Goal: Information Seeking & Learning: Learn about a topic

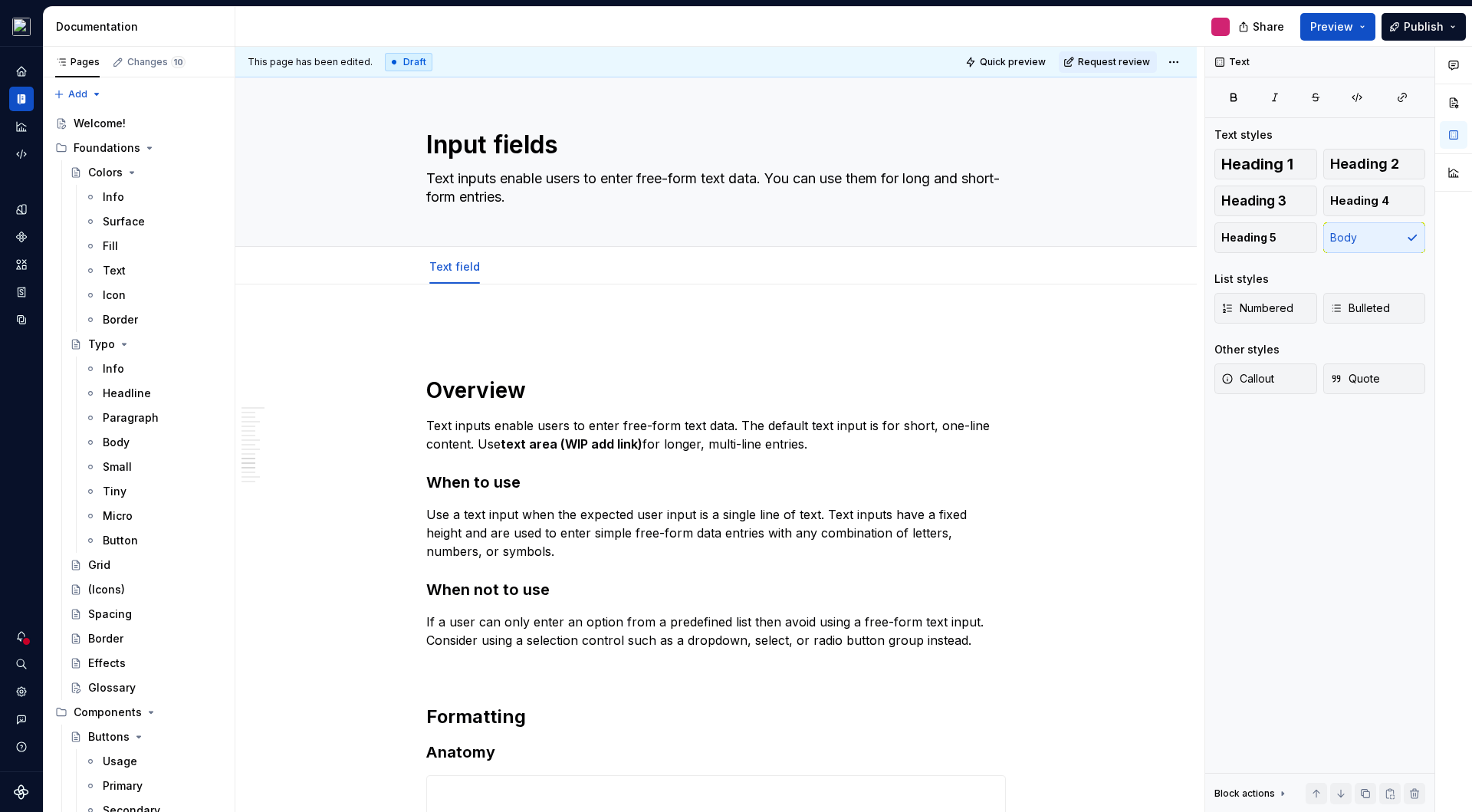
scroll to position [3865, 0]
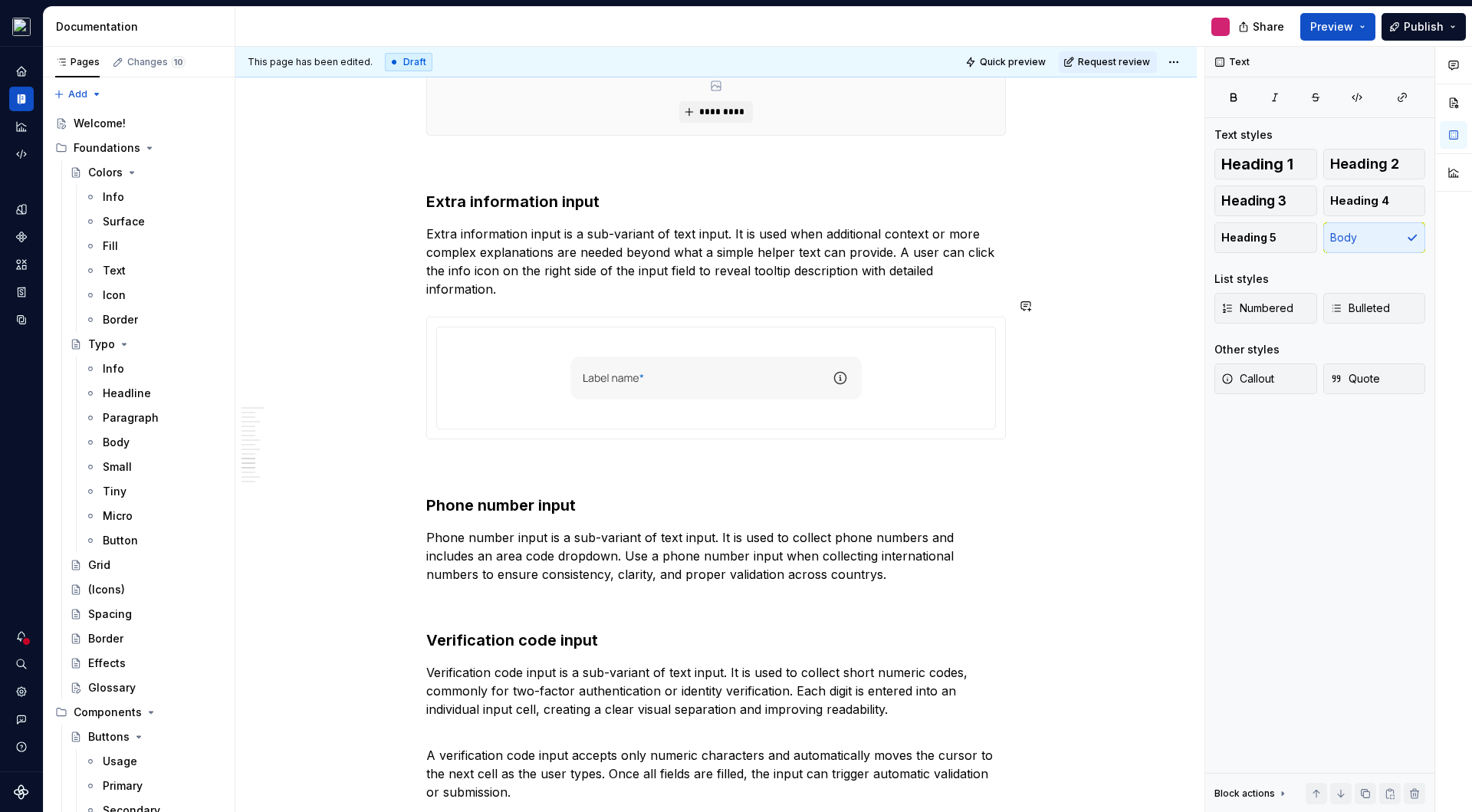
type textarea "*"
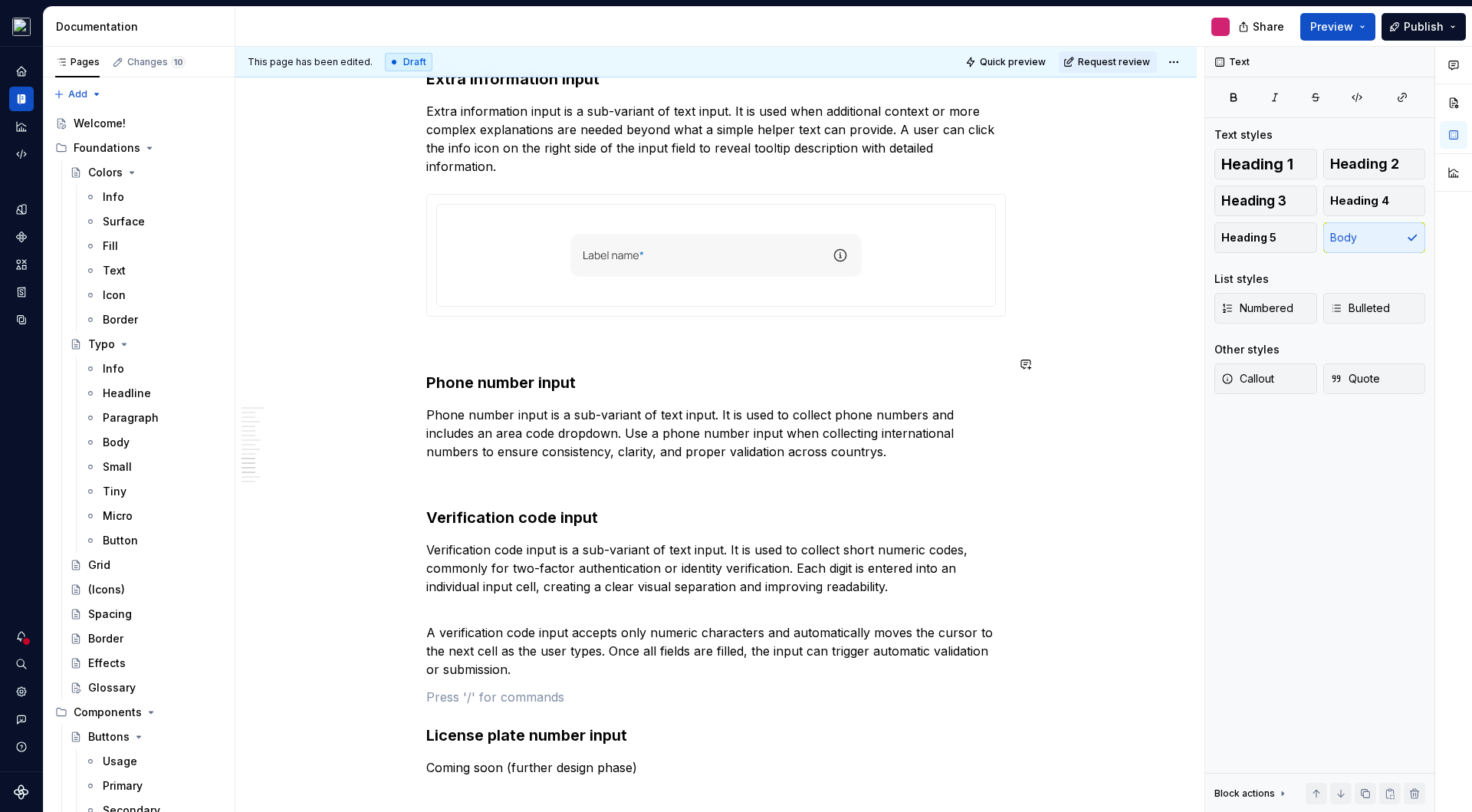
scroll to position [4004, 0]
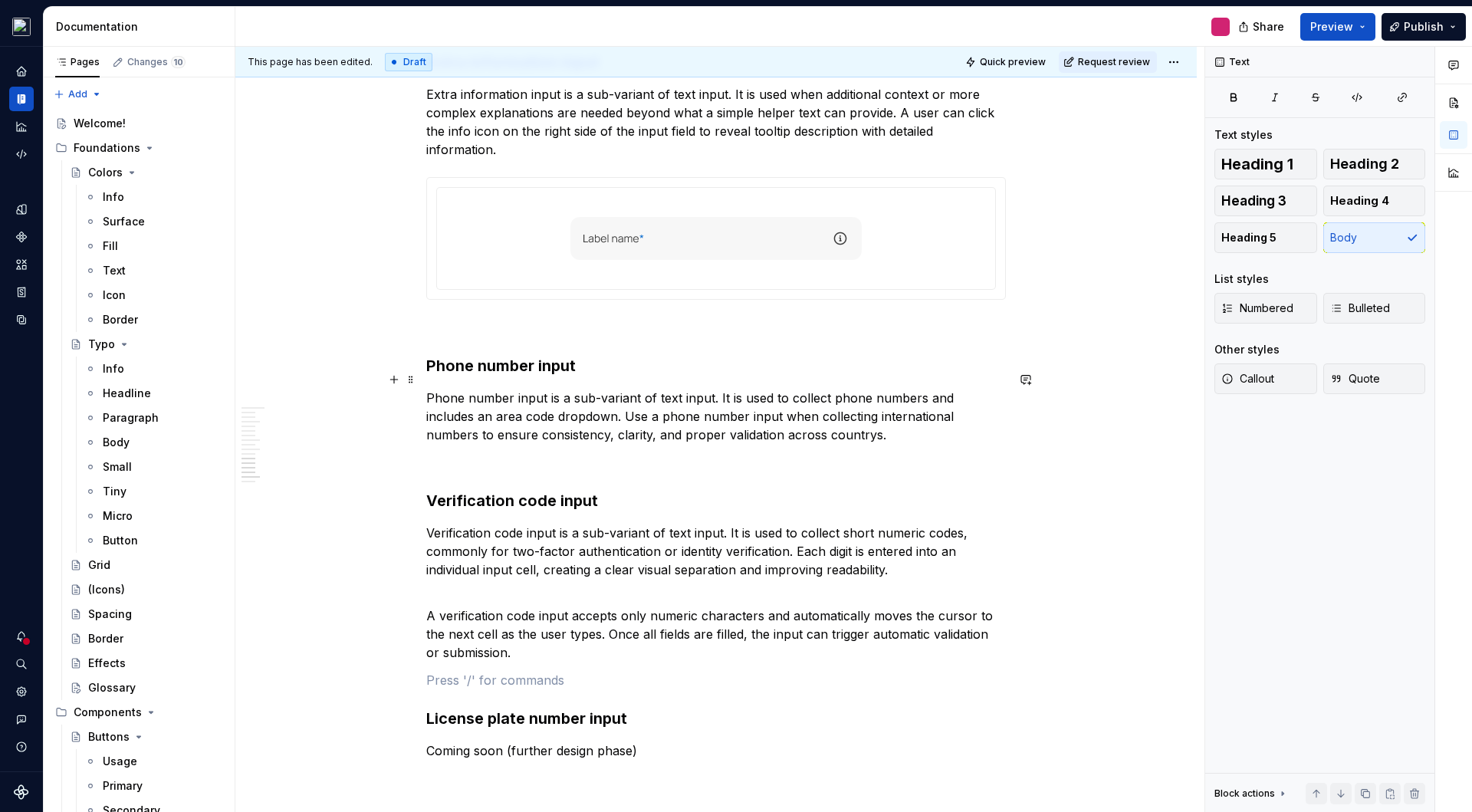
click at [872, 415] on p "Phone number input is a sub-variant of text input. It is used to collect phone …" at bounding box center [716, 416] width 579 height 55
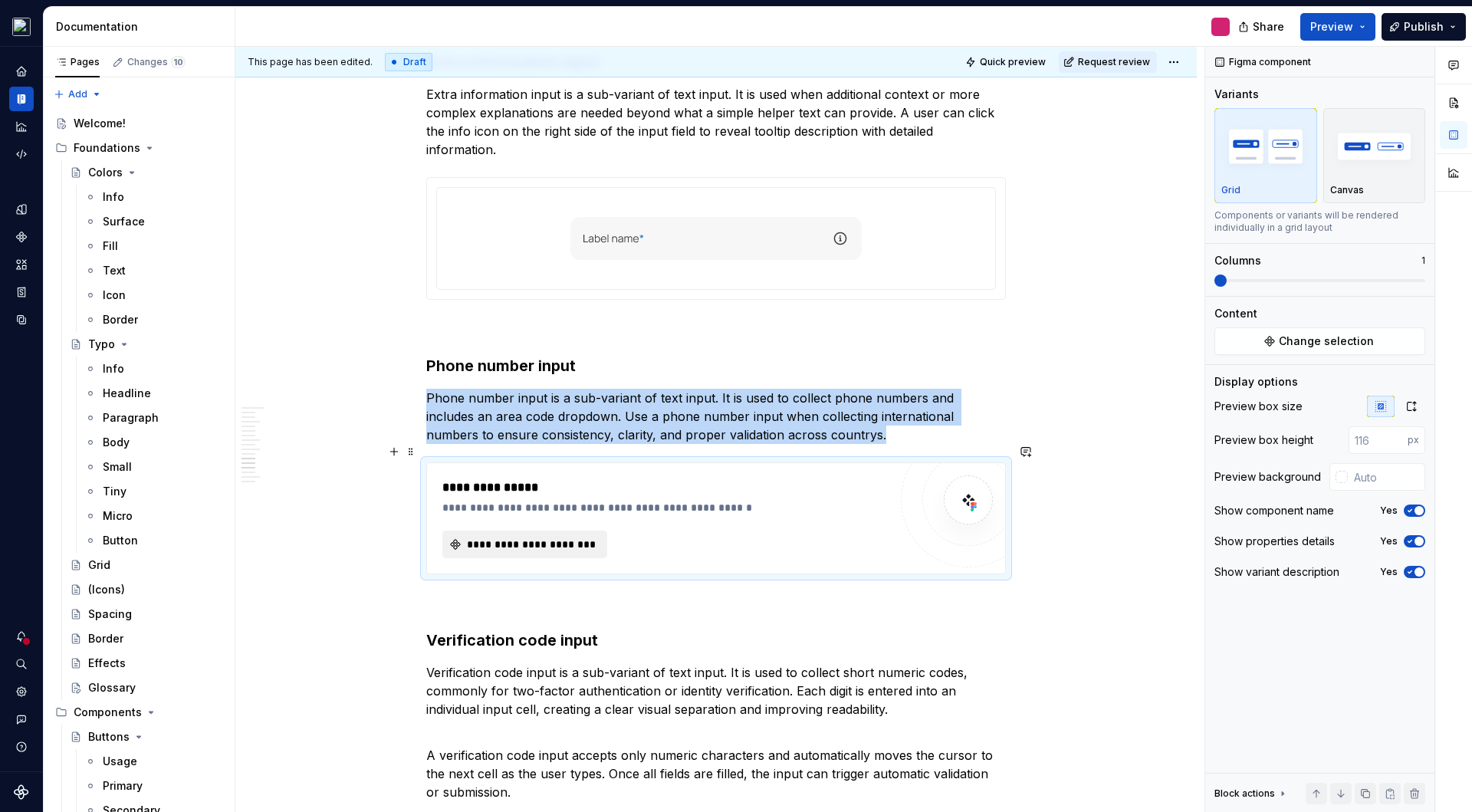
click at [547, 536] on span "**********" at bounding box center [531, 544] width 133 height 16
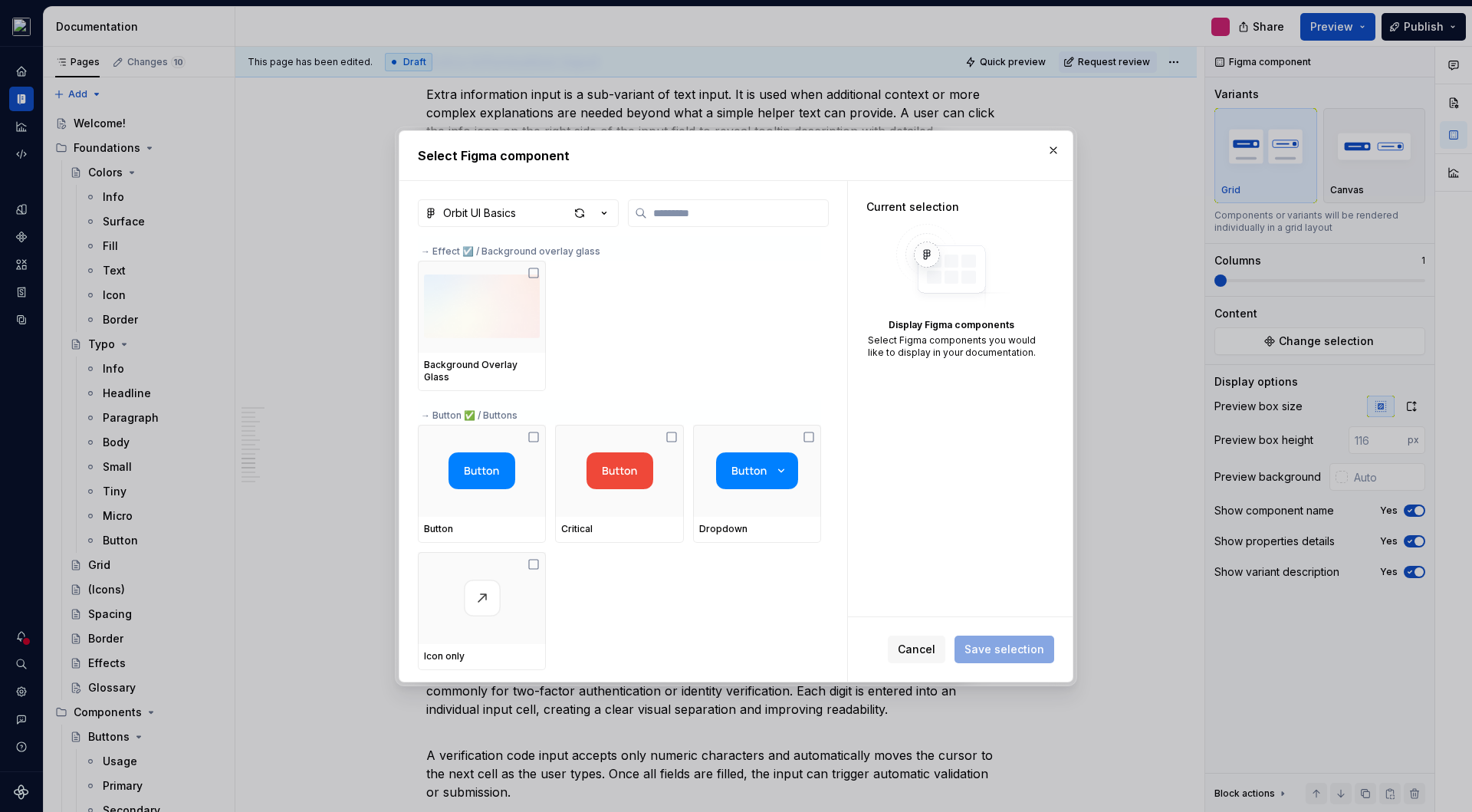
type textarea "*"
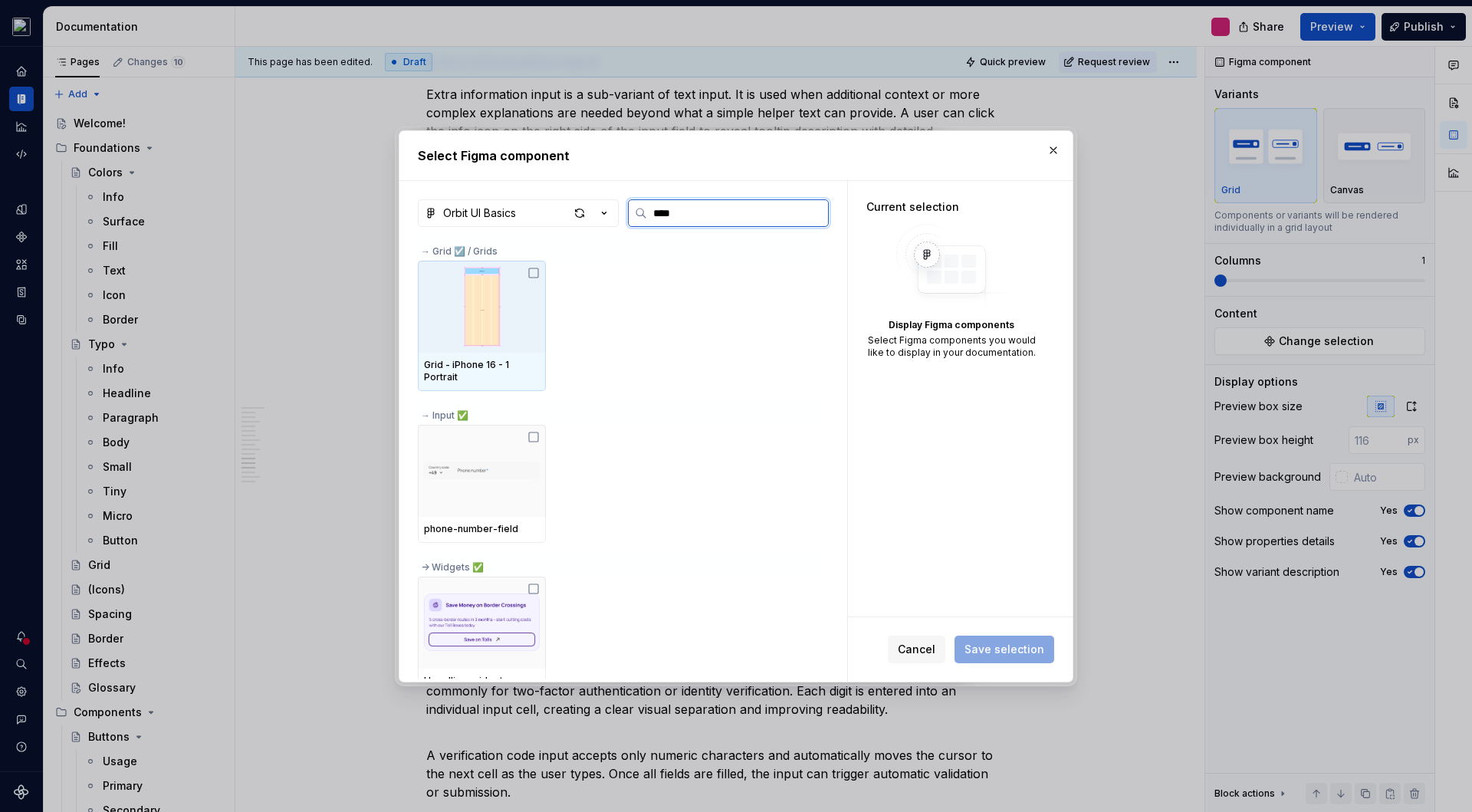
type input "*****"
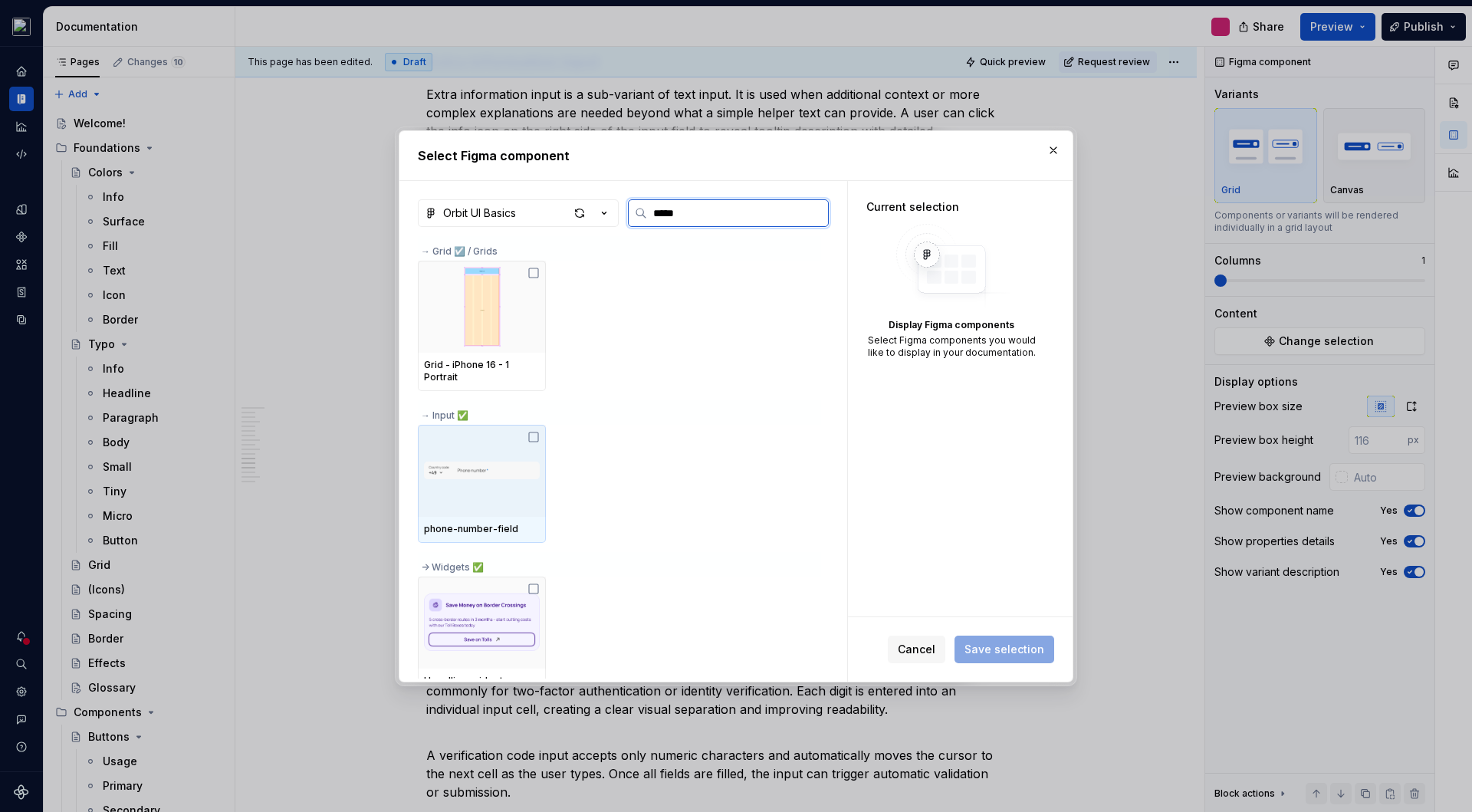
click at [518, 484] on img at bounding box center [482, 470] width 116 height 43
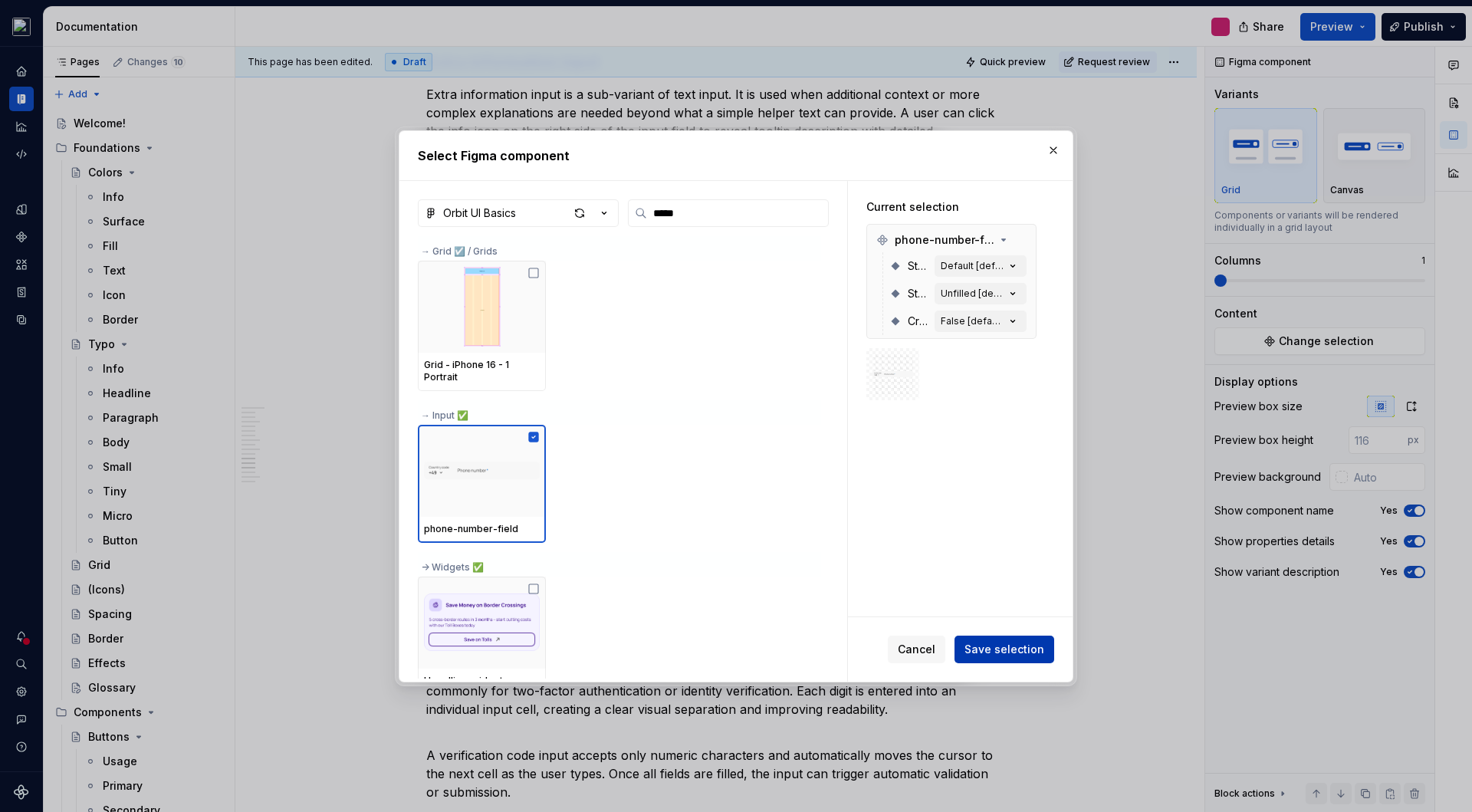
click at [1010, 652] on span "Save selection" at bounding box center [1004, 650] width 79 height 16
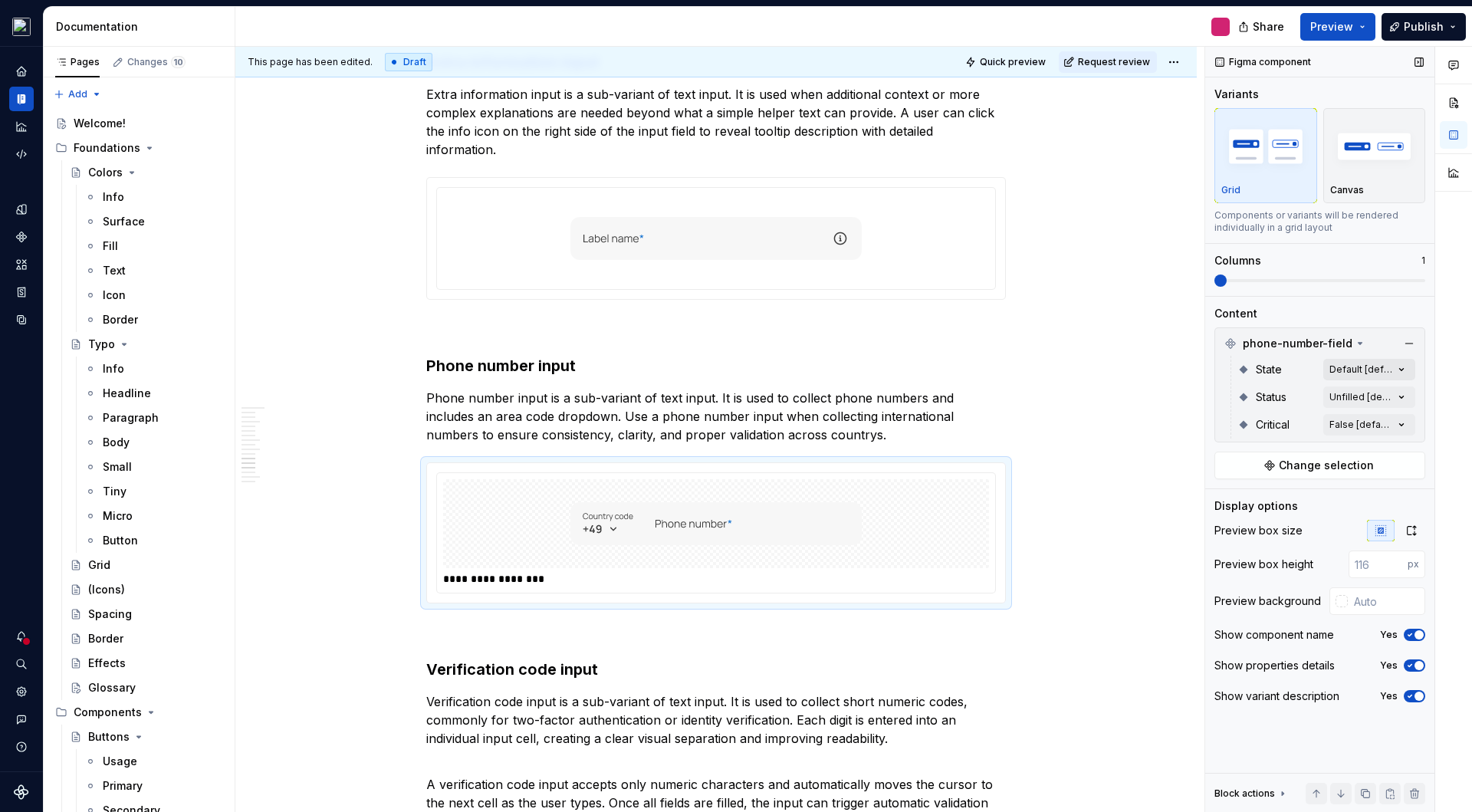
click at [1359, 372] on div "Comments Open comments No comments yet Select ‘Comment’ from the block context …" at bounding box center [1339, 430] width 267 height 766
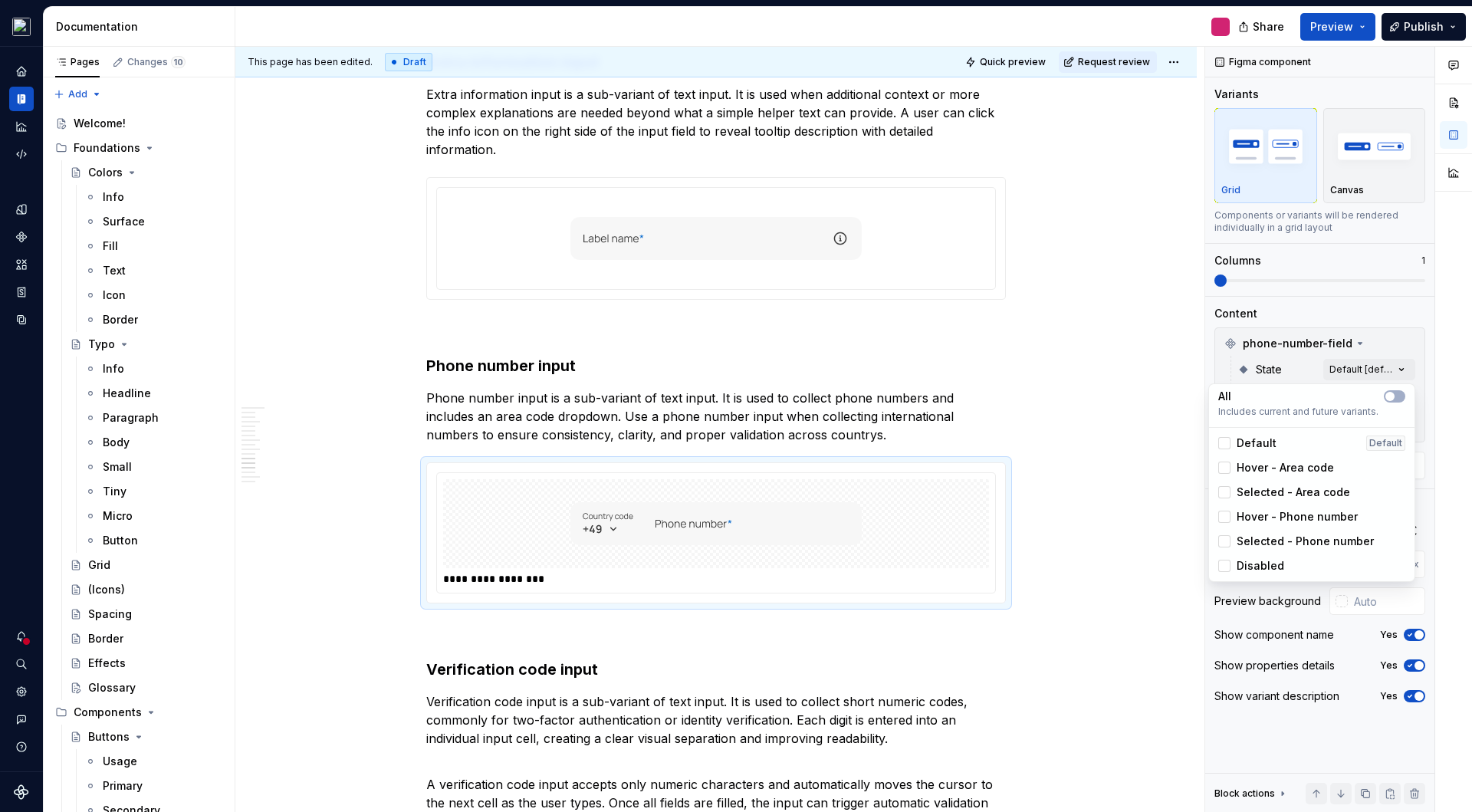
click at [1359, 372] on div "Comments Open comments No comments yet Select ‘Comment’ from the block context …" at bounding box center [1339, 430] width 267 height 766
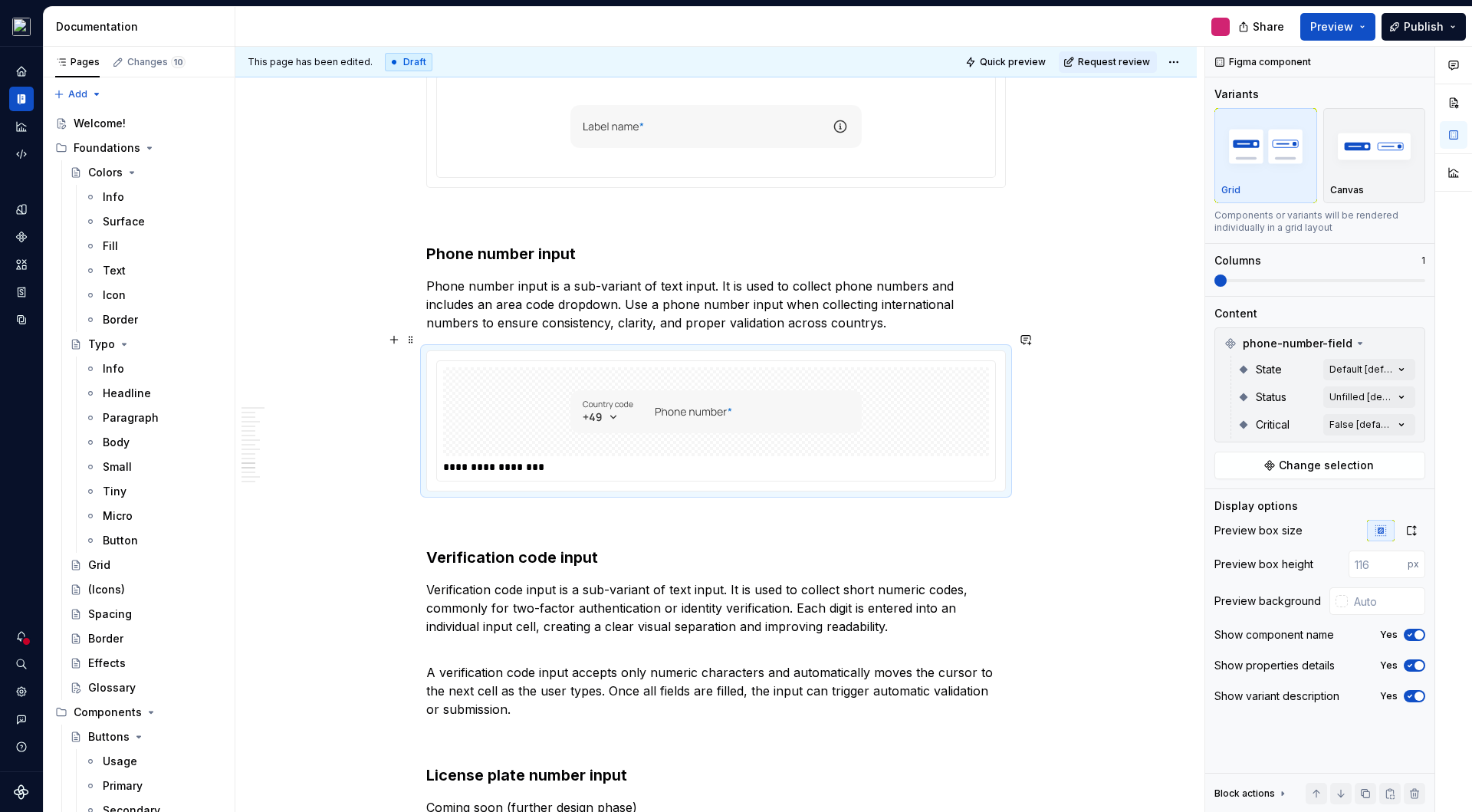
scroll to position [4132, 0]
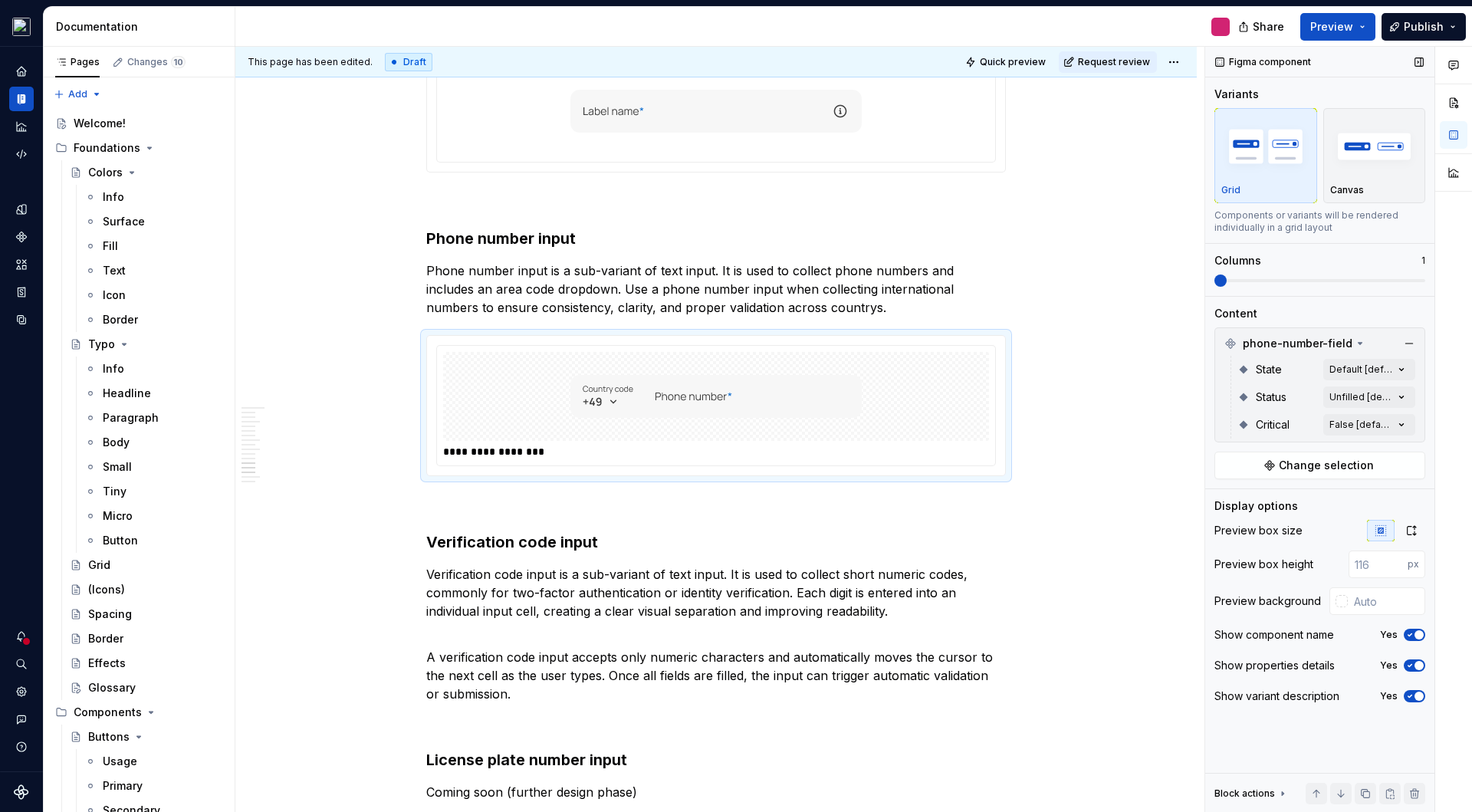
click at [1419, 636] on span "button" at bounding box center [1420, 634] width 10 height 10
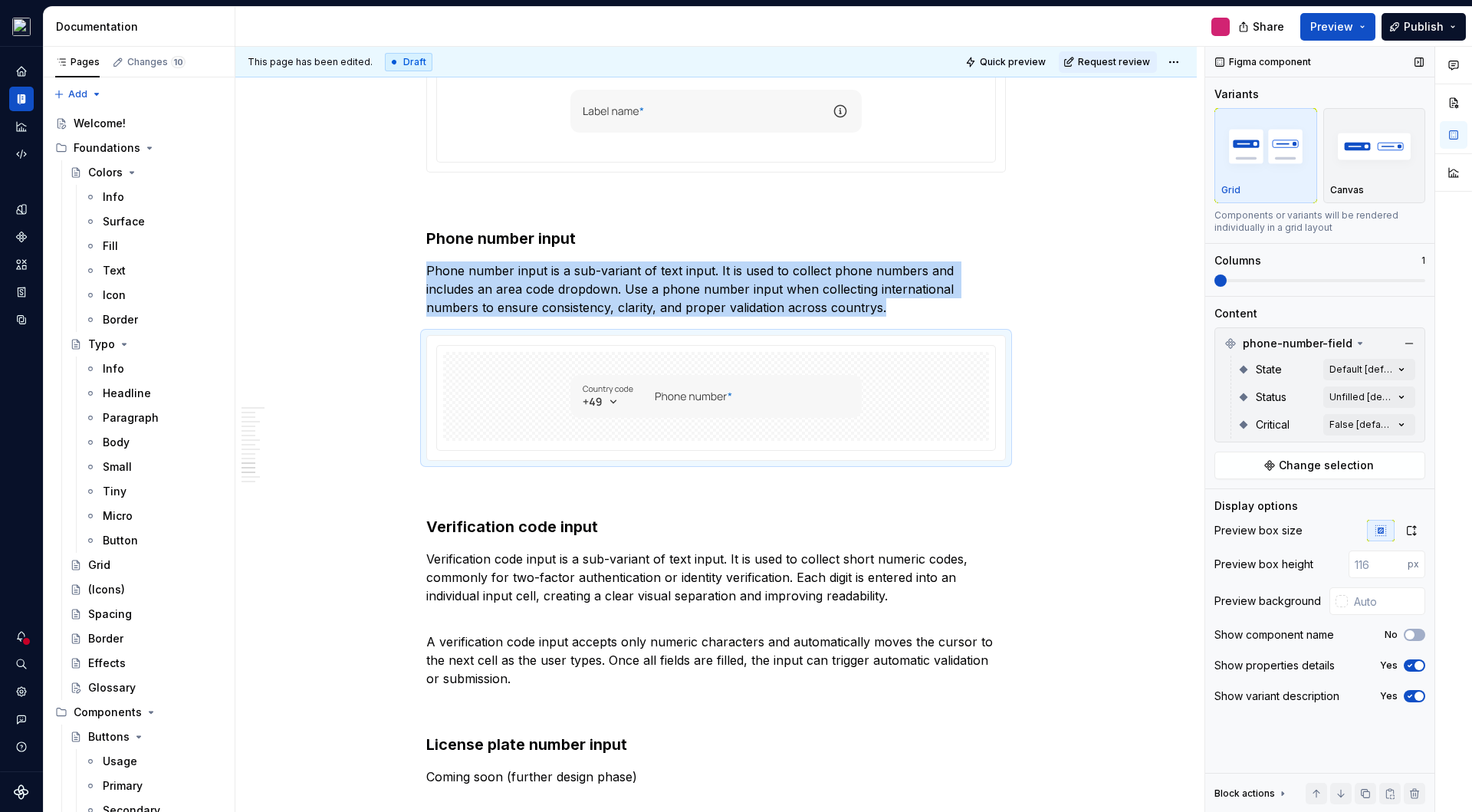
click at [1420, 661] on span "button" at bounding box center [1420, 665] width 10 height 10
click at [1421, 695] on span "button" at bounding box center [1420, 696] width 10 height 10
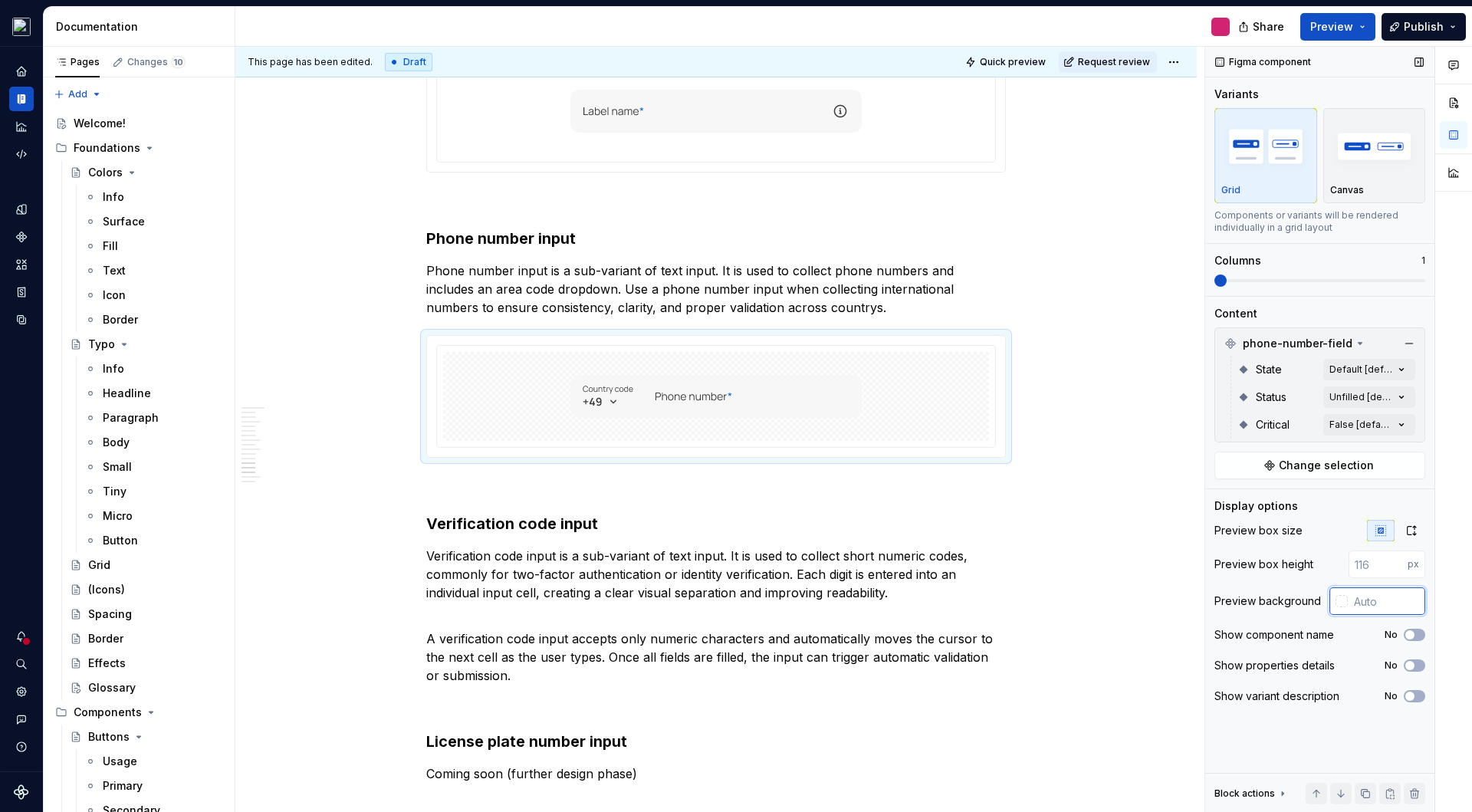
click at [1371, 604] on input "text" at bounding box center [1386, 601] width 78 height 28
type input "#FFFFFF"
type button "on"
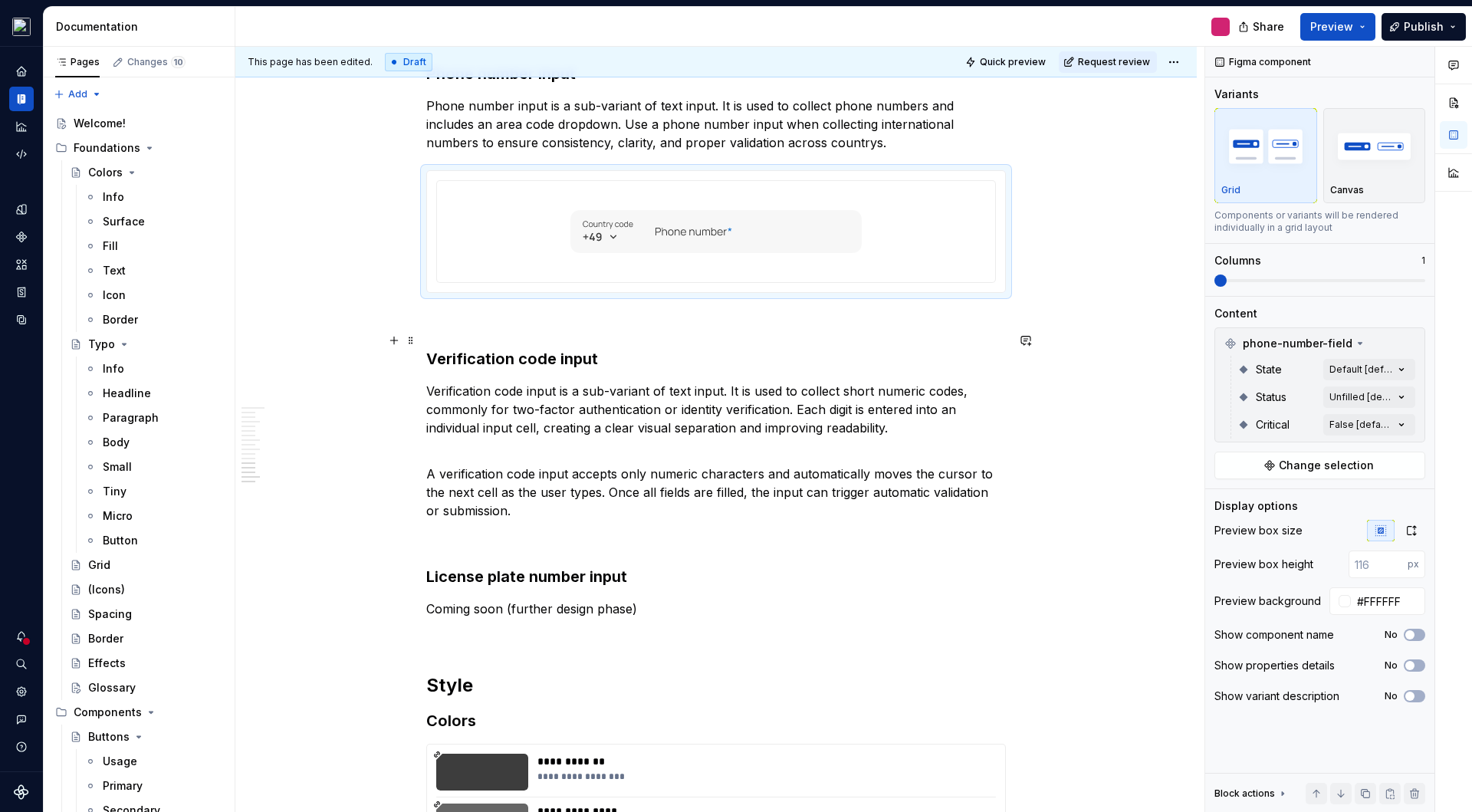
scroll to position [4323, 0]
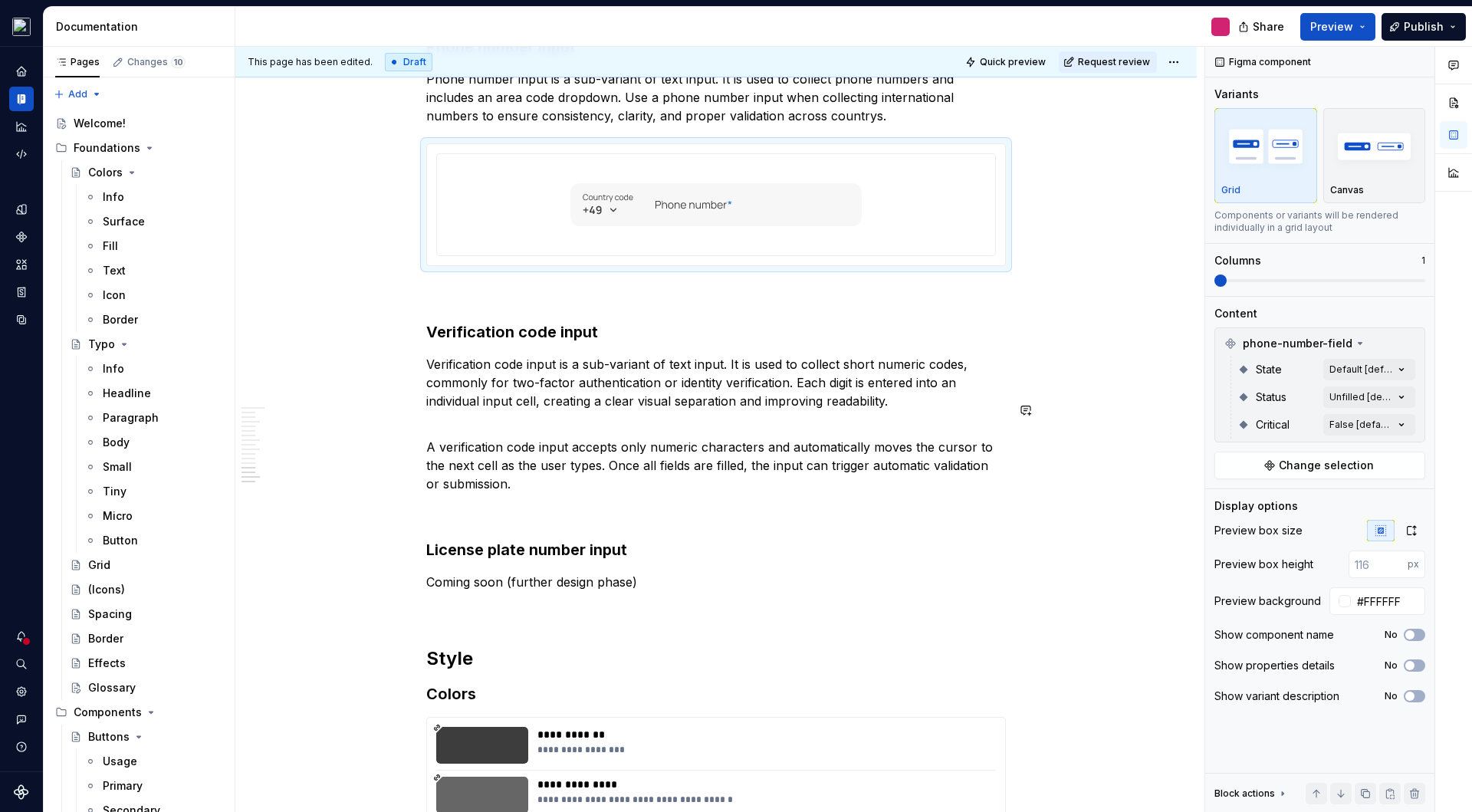
click at [561, 472] on p "A verification code input accepts only numeric characters and automatically mov…" at bounding box center [716, 456] width 579 height 73
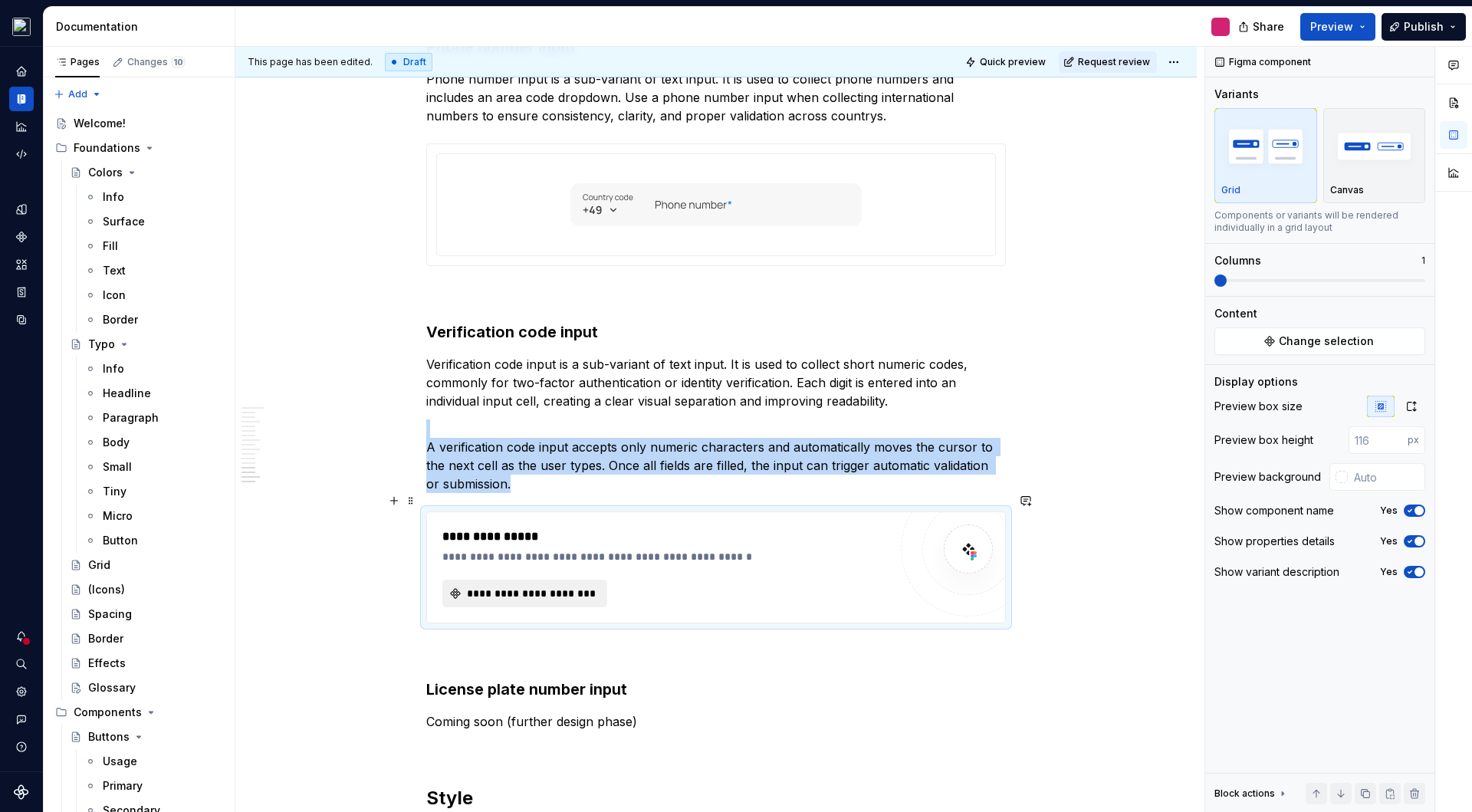
click at [516, 585] on span "**********" at bounding box center [531, 593] width 133 height 16
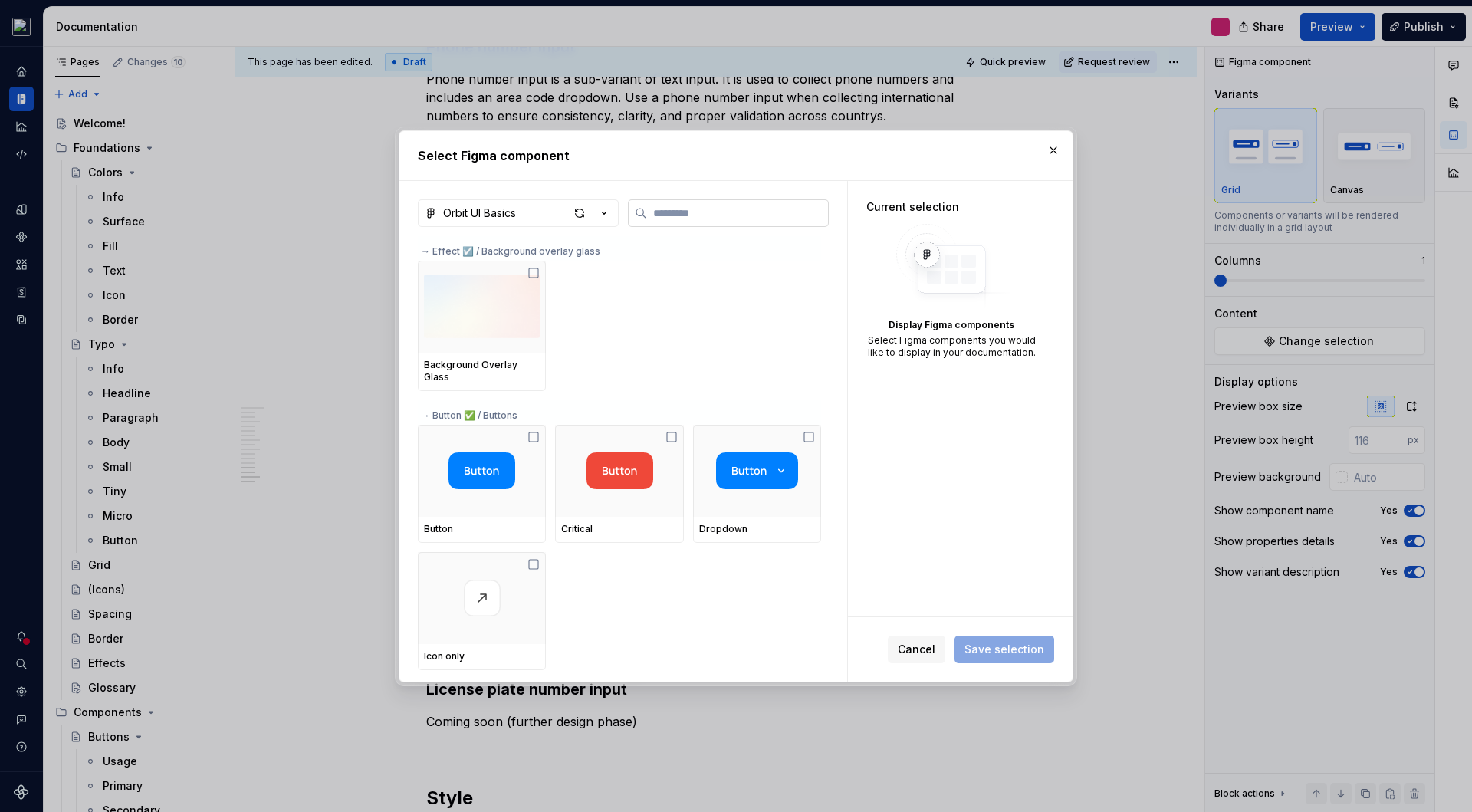
click at [694, 215] on input "search" at bounding box center [737, 214] width 181 height 16
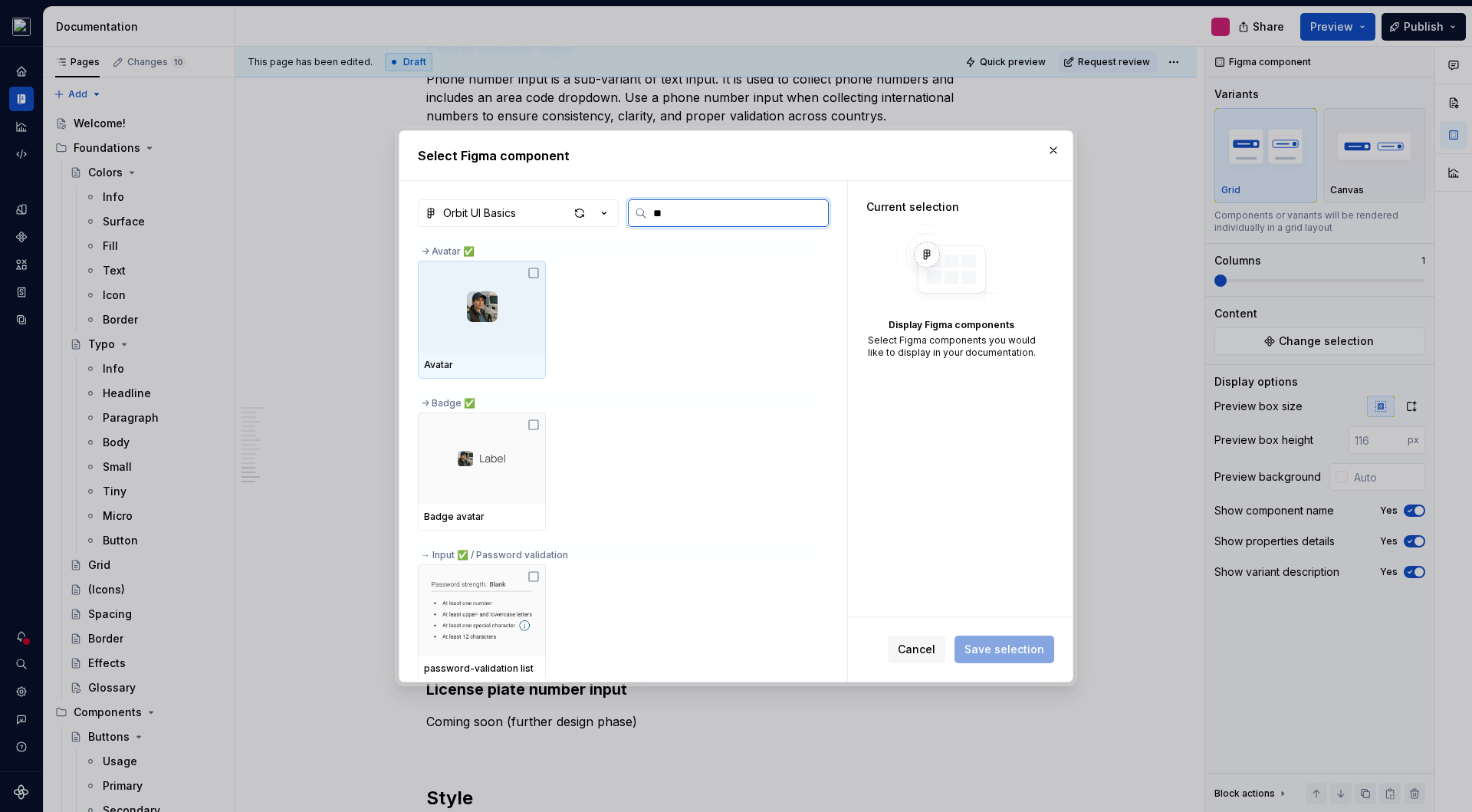
type input "*"
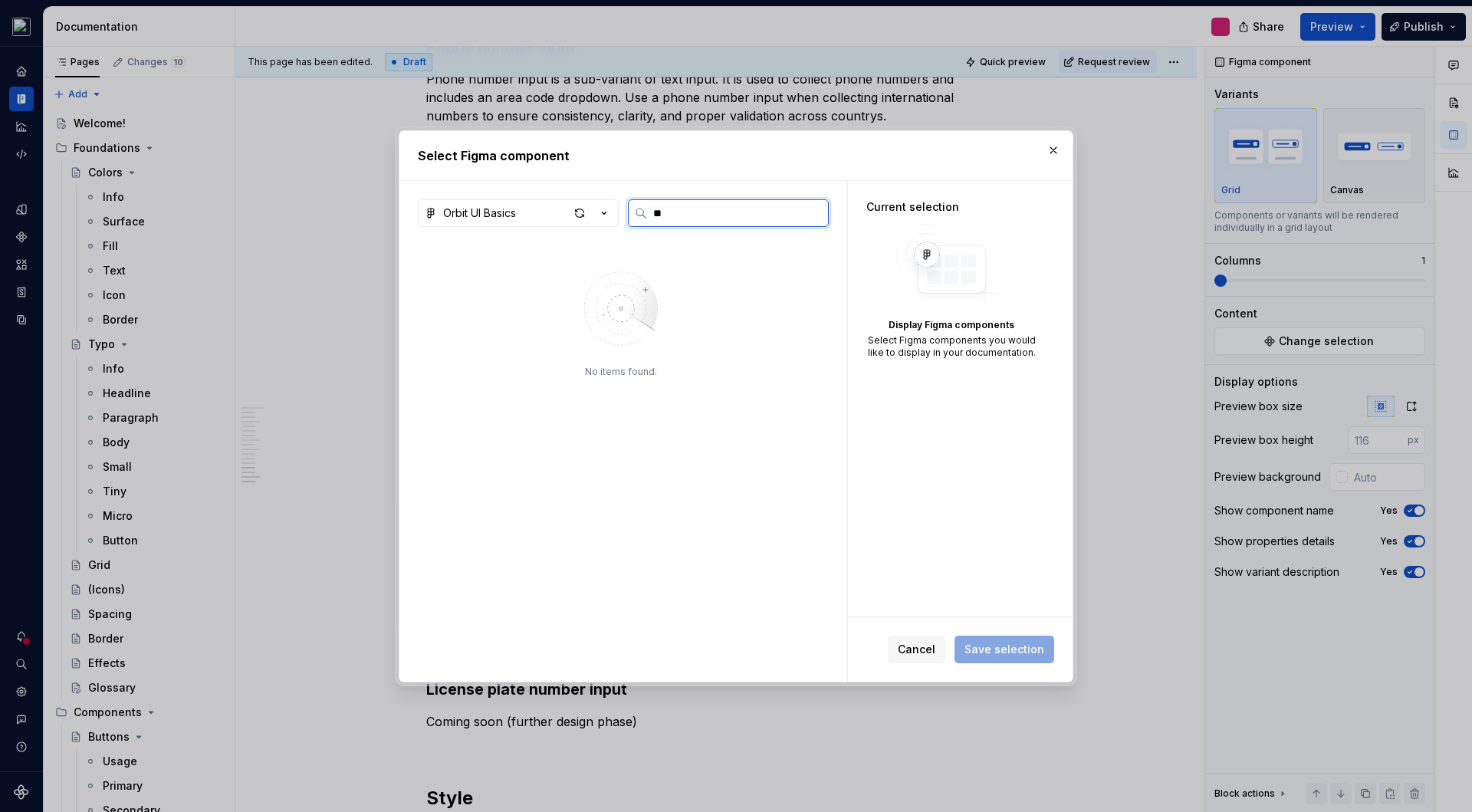
type input "*"
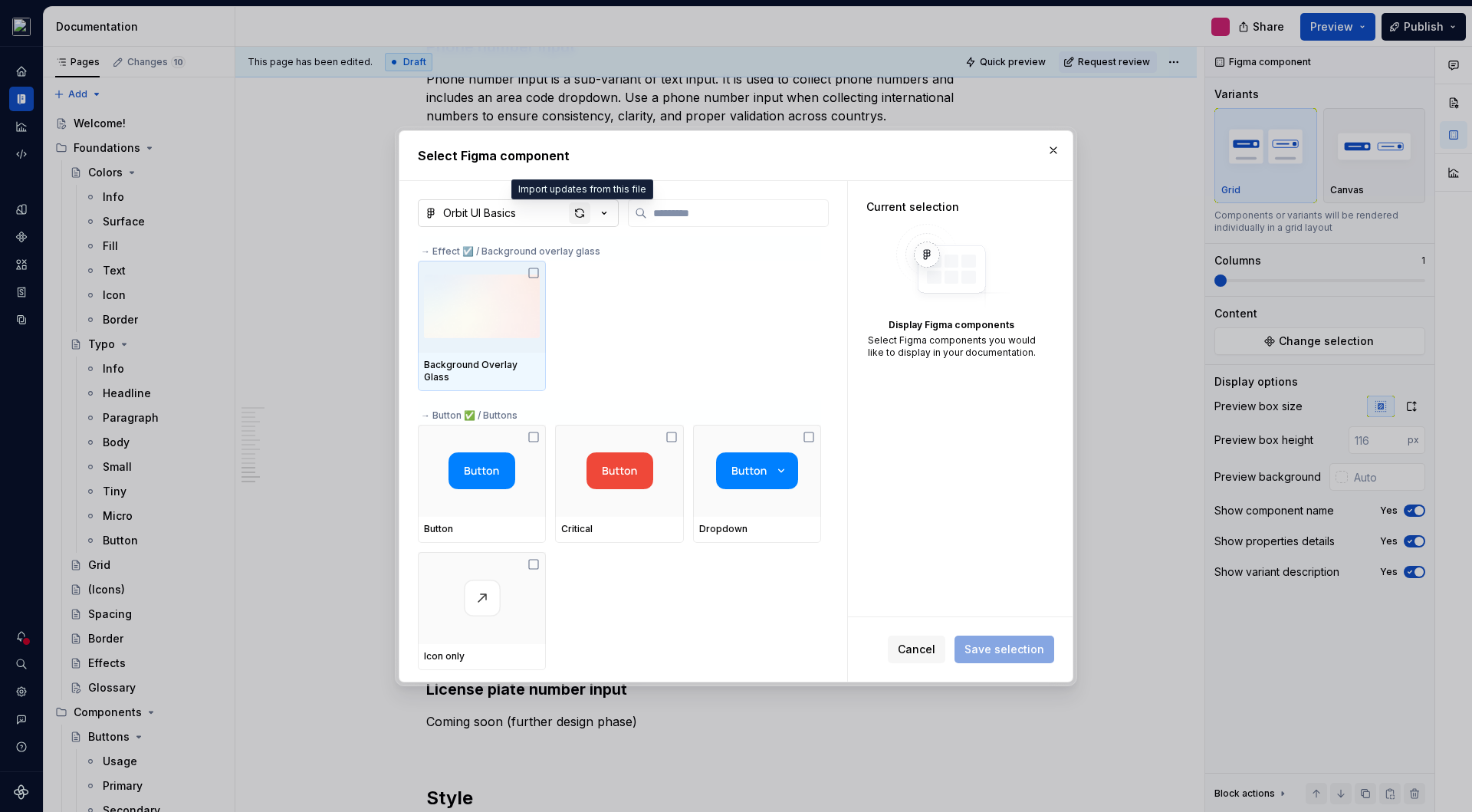
click at [585, 215] on div "button" at bounding box center [579, 213] width 22 height 22
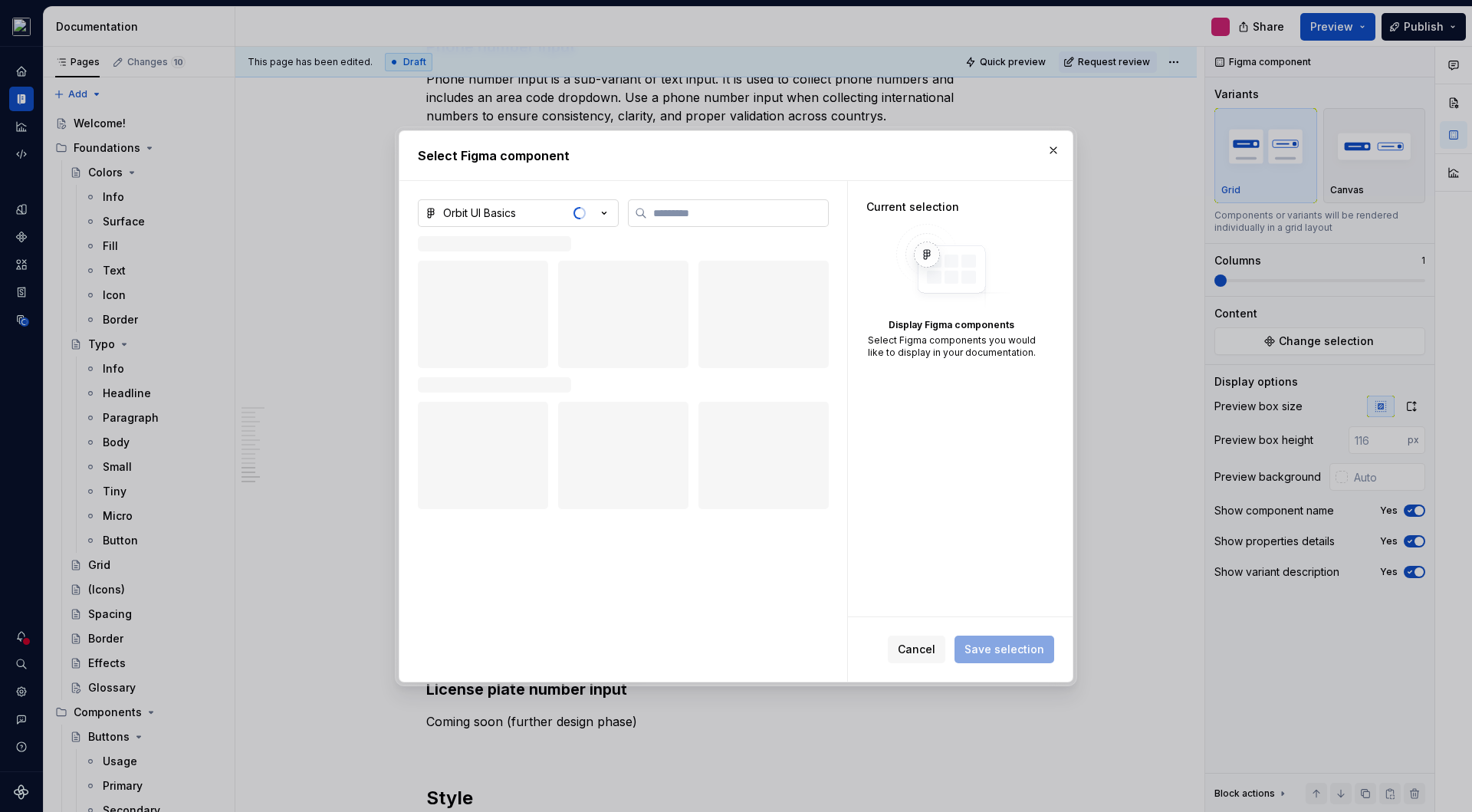
type textarea "*"
click at [681, 215] on input "search" at bounding box center [737, 214] width 181 height 16
type input "*"
click at [1056, 150] on button "button" at bounding box center [1053, 150] width 22 height 22
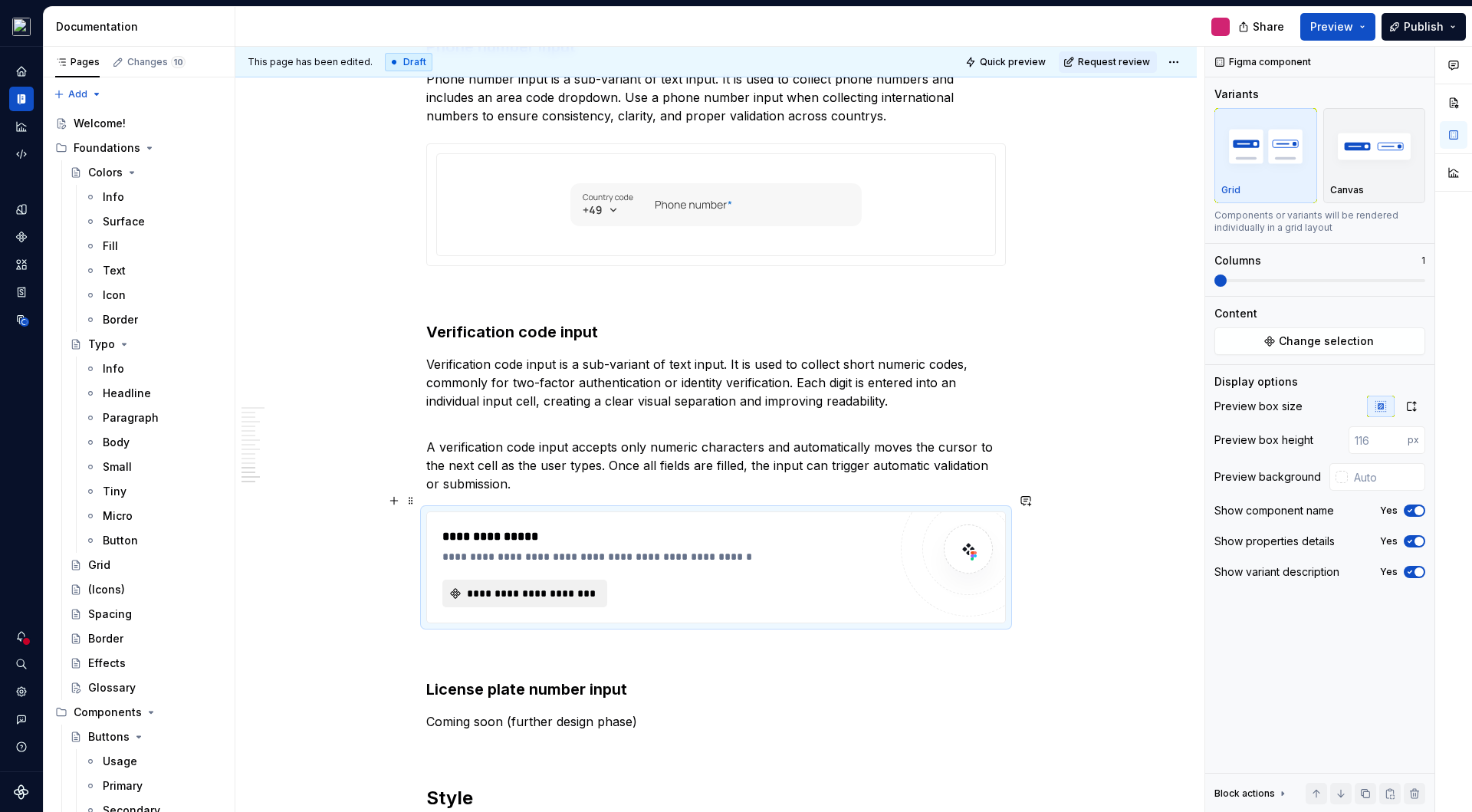
click at [556, 583] on button "**********" at bounding box center [524, 593] width 165 height 28
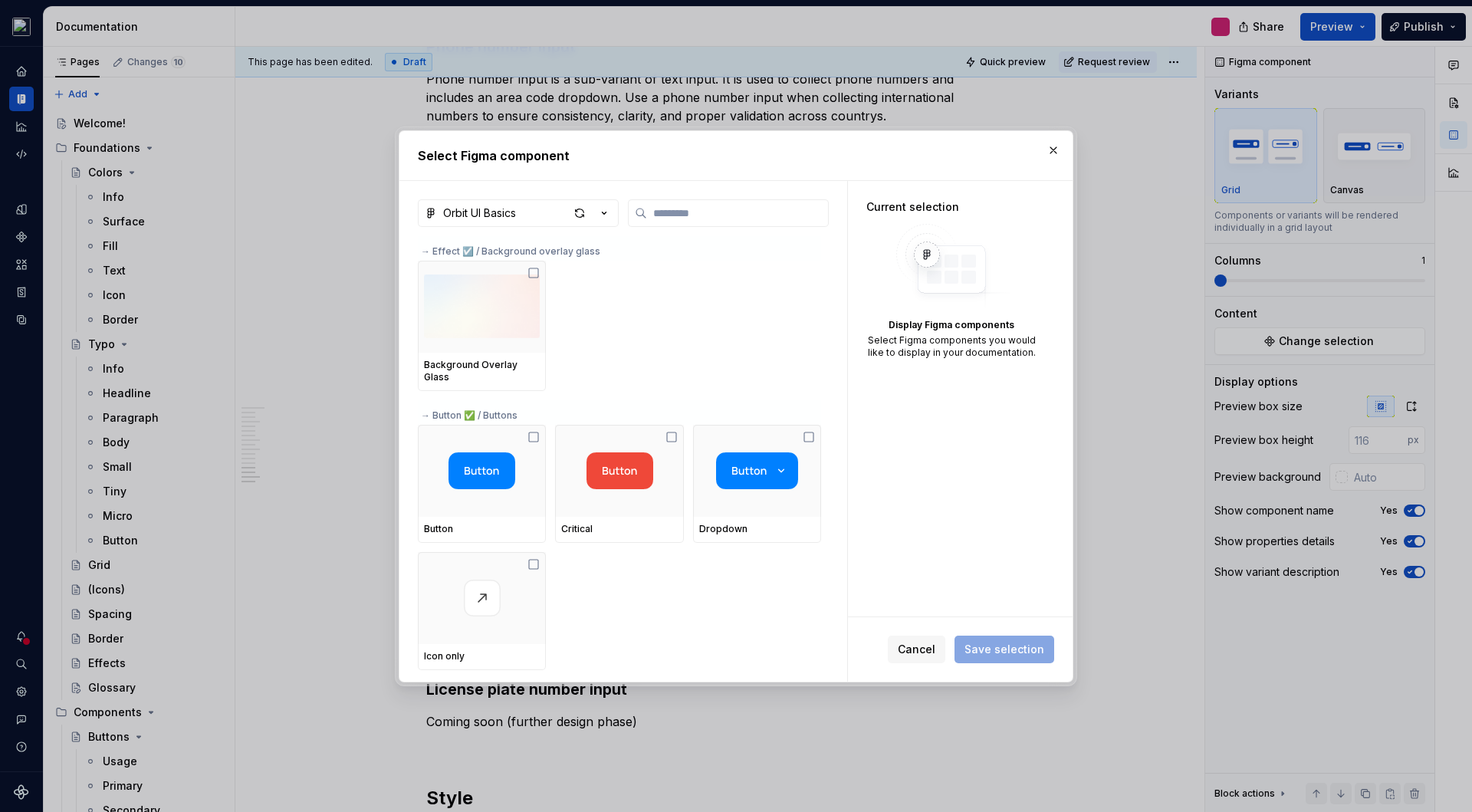
type textarea "*"
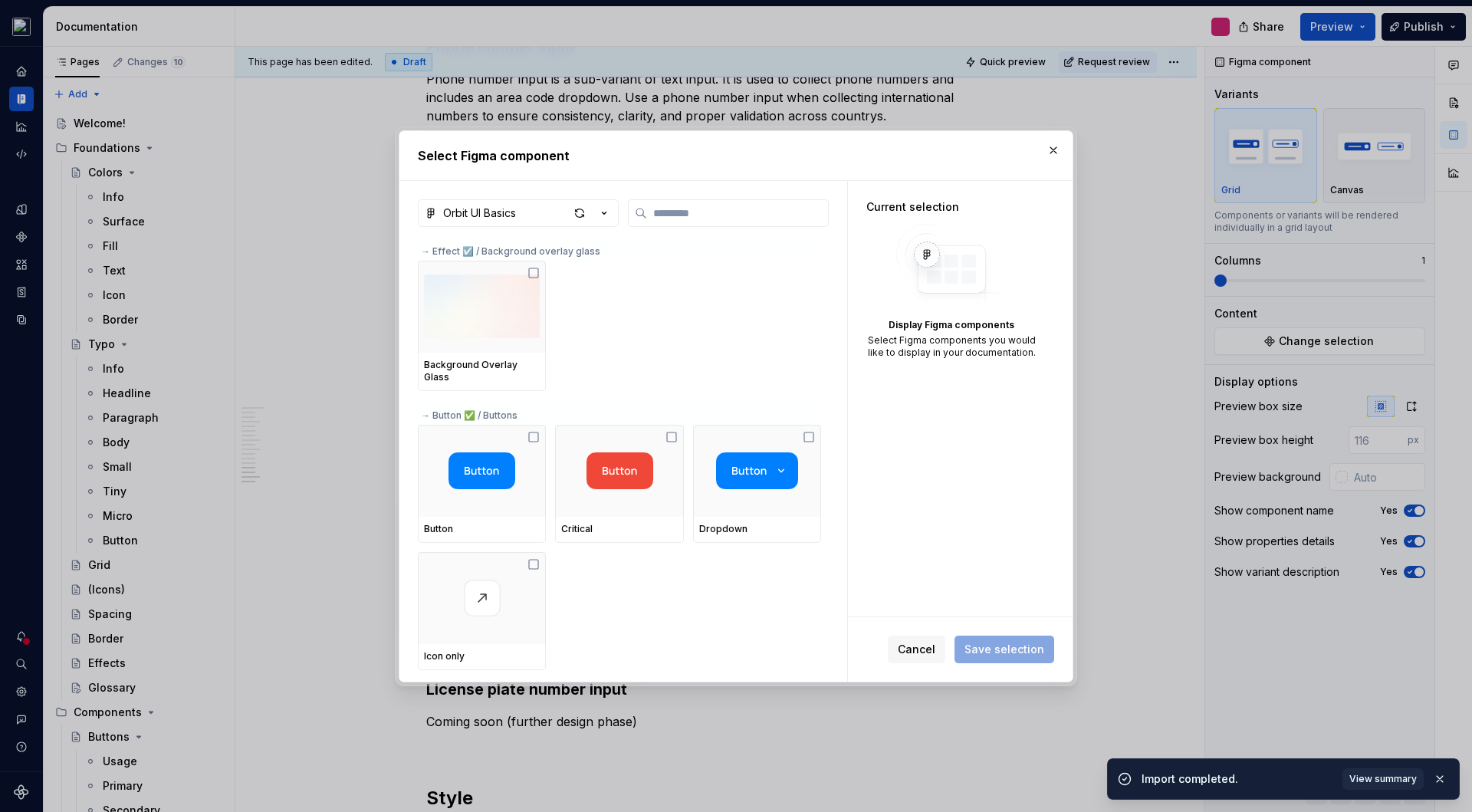
type input "*"
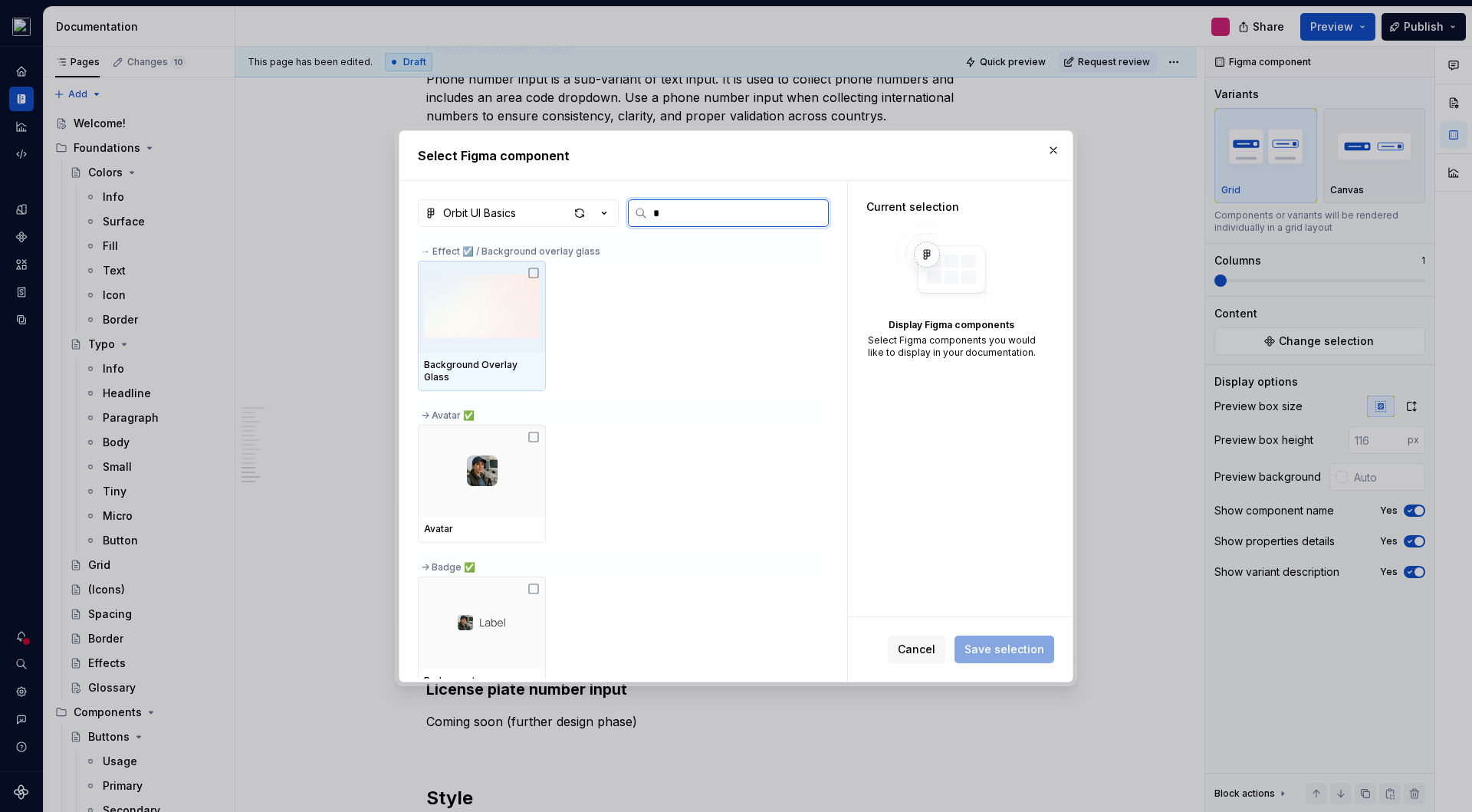
type textarea "*"
type input "*"
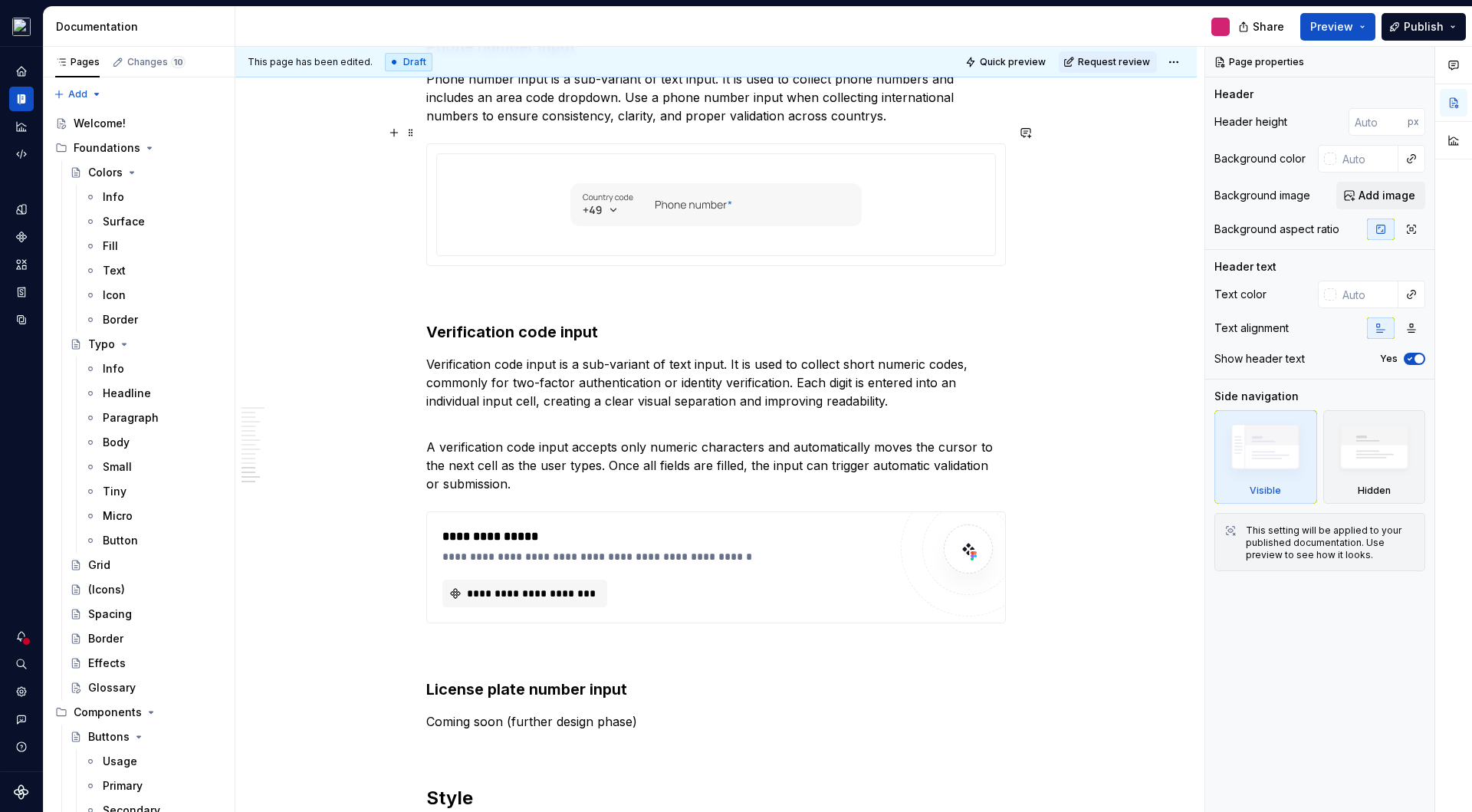
type textarea "*"
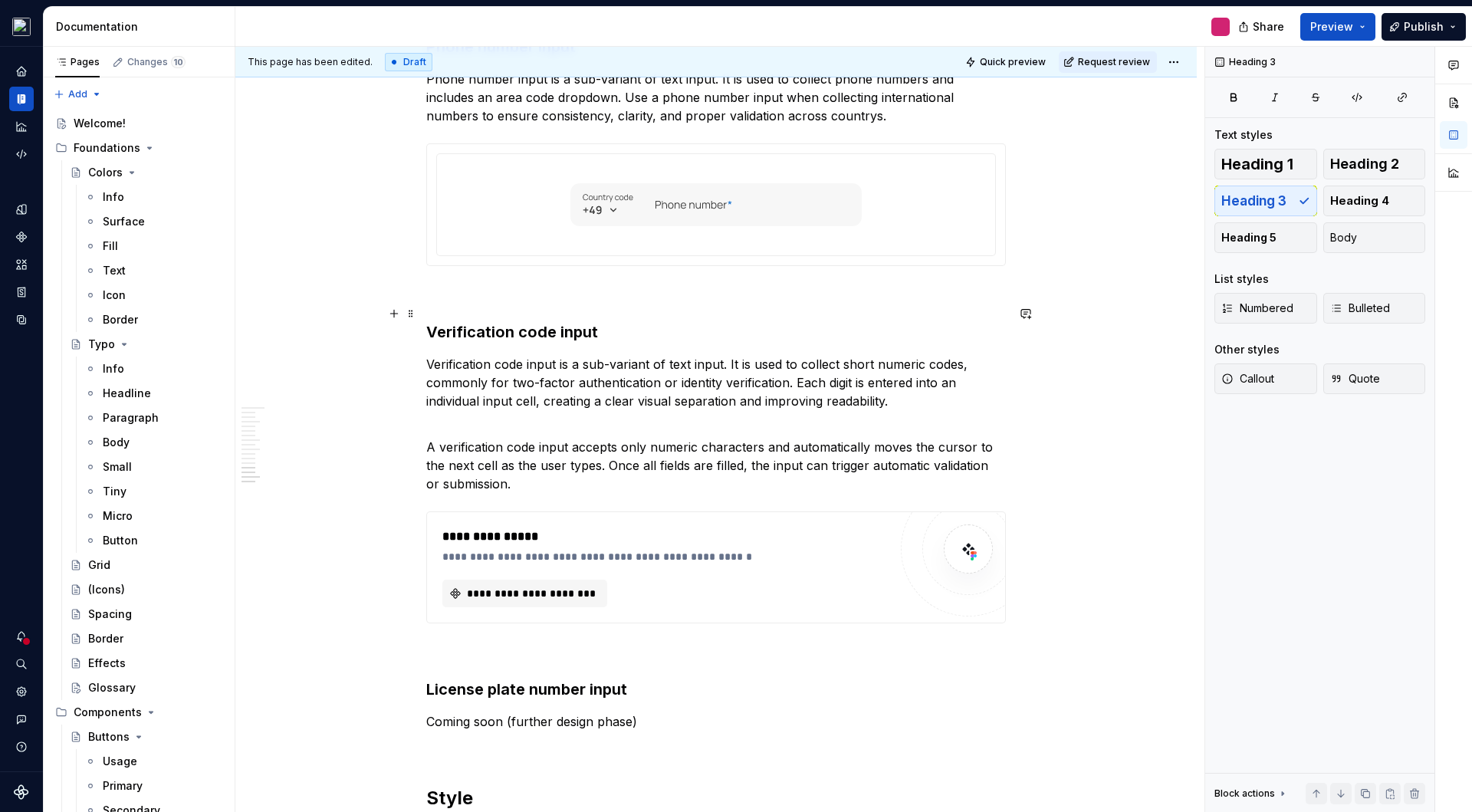
click at [476, 321] on h3 "Verification code input" at bounding box center [716, 331] width 579 height 22
copy h3 "Verification"
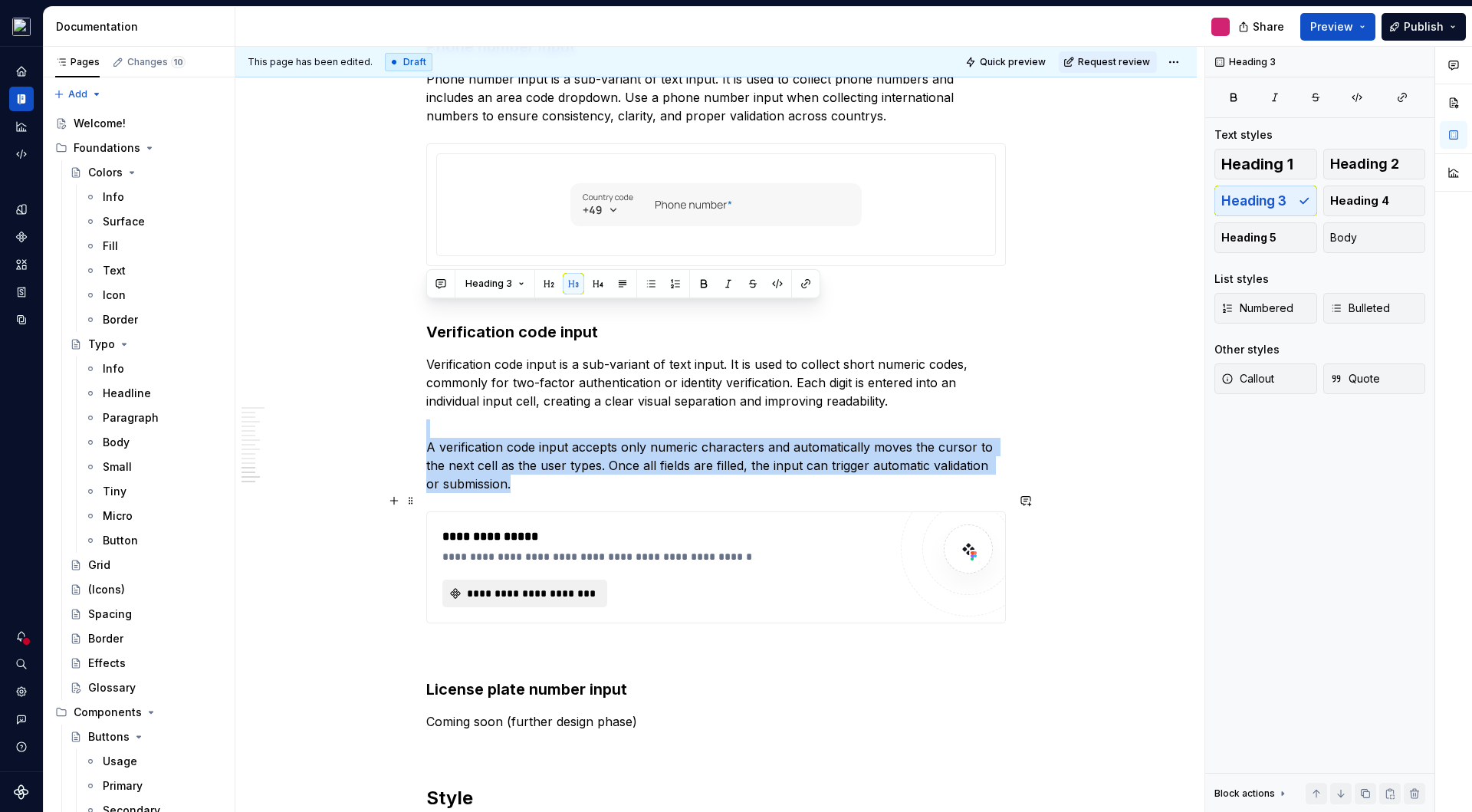
click at [550, 585] on span "**********" at bounding box center [531, 593] width 133 height 16
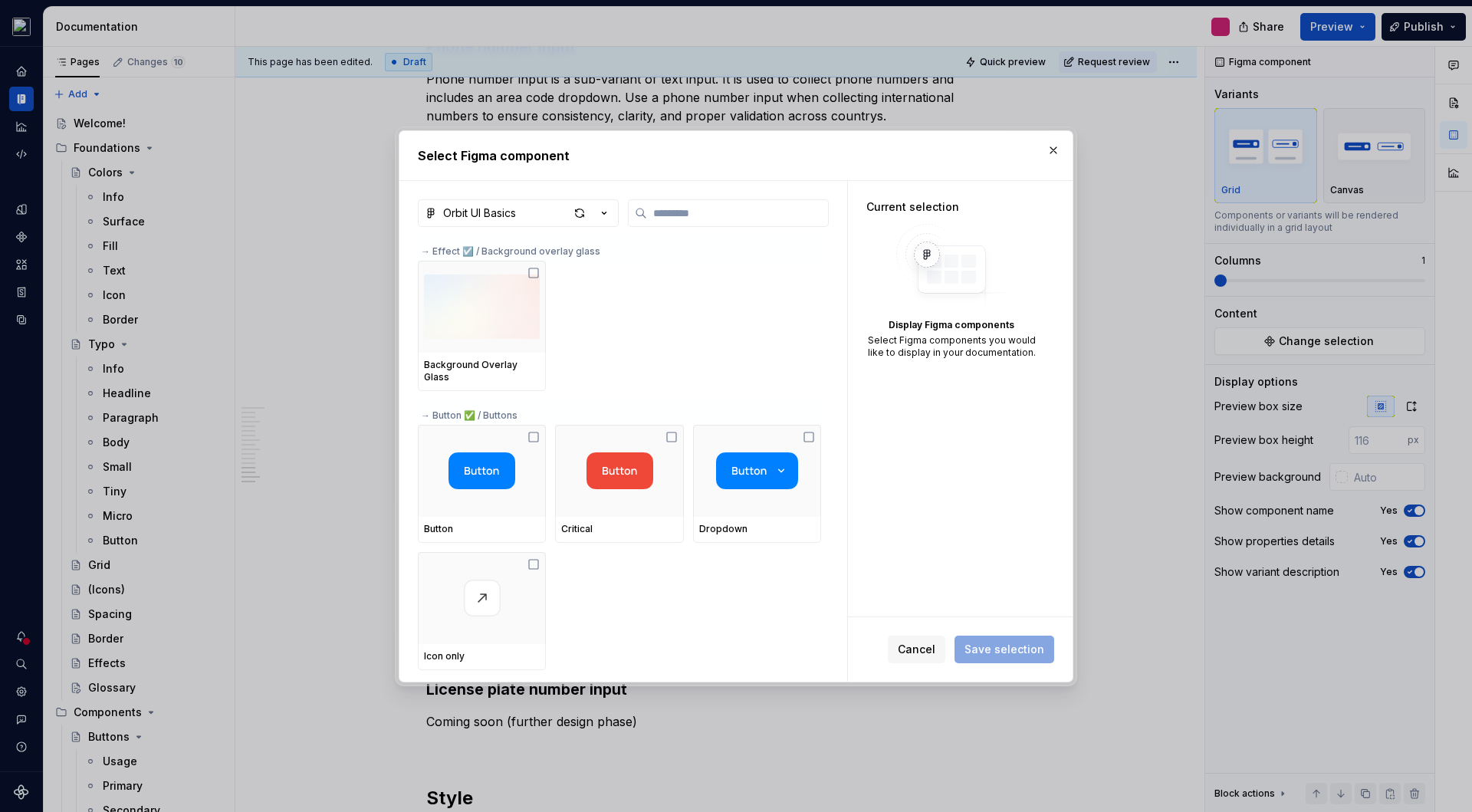
type input "**********"
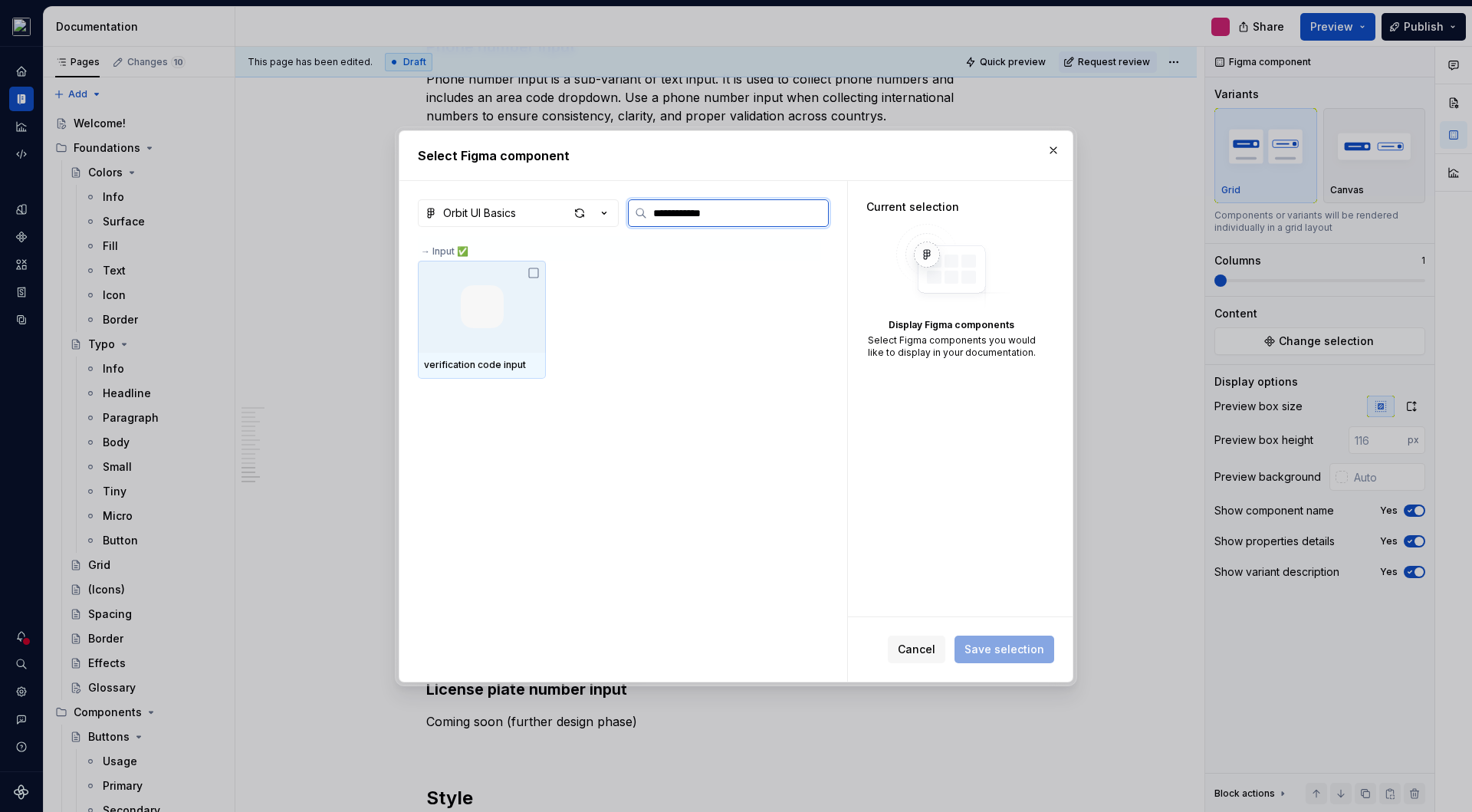
click at [490, 310] on img at bounding box center [482, 306] width 43 height 43
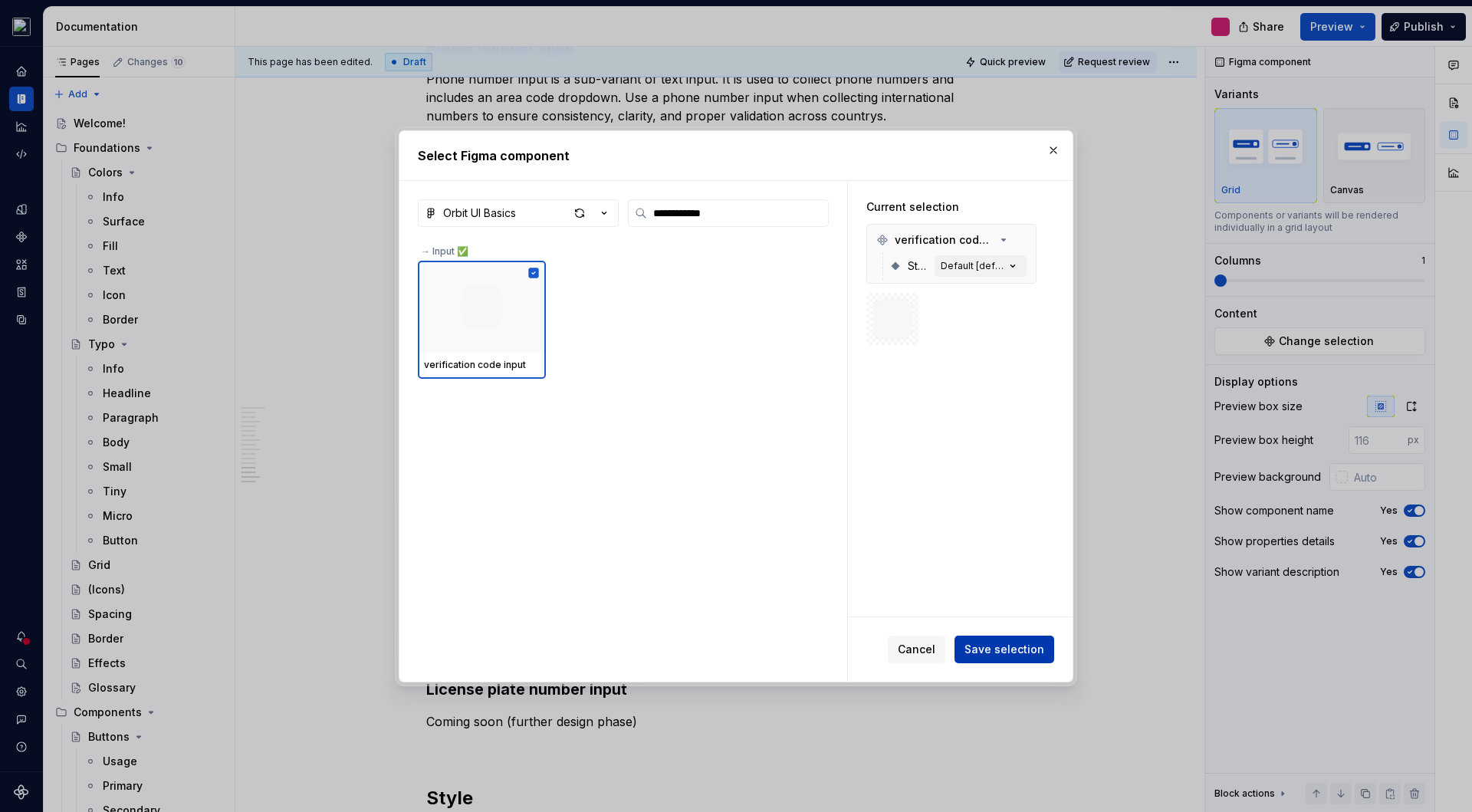
click at [989, 658] on button "Save selection" at bounding box center [1004, 650] width 99 height 28
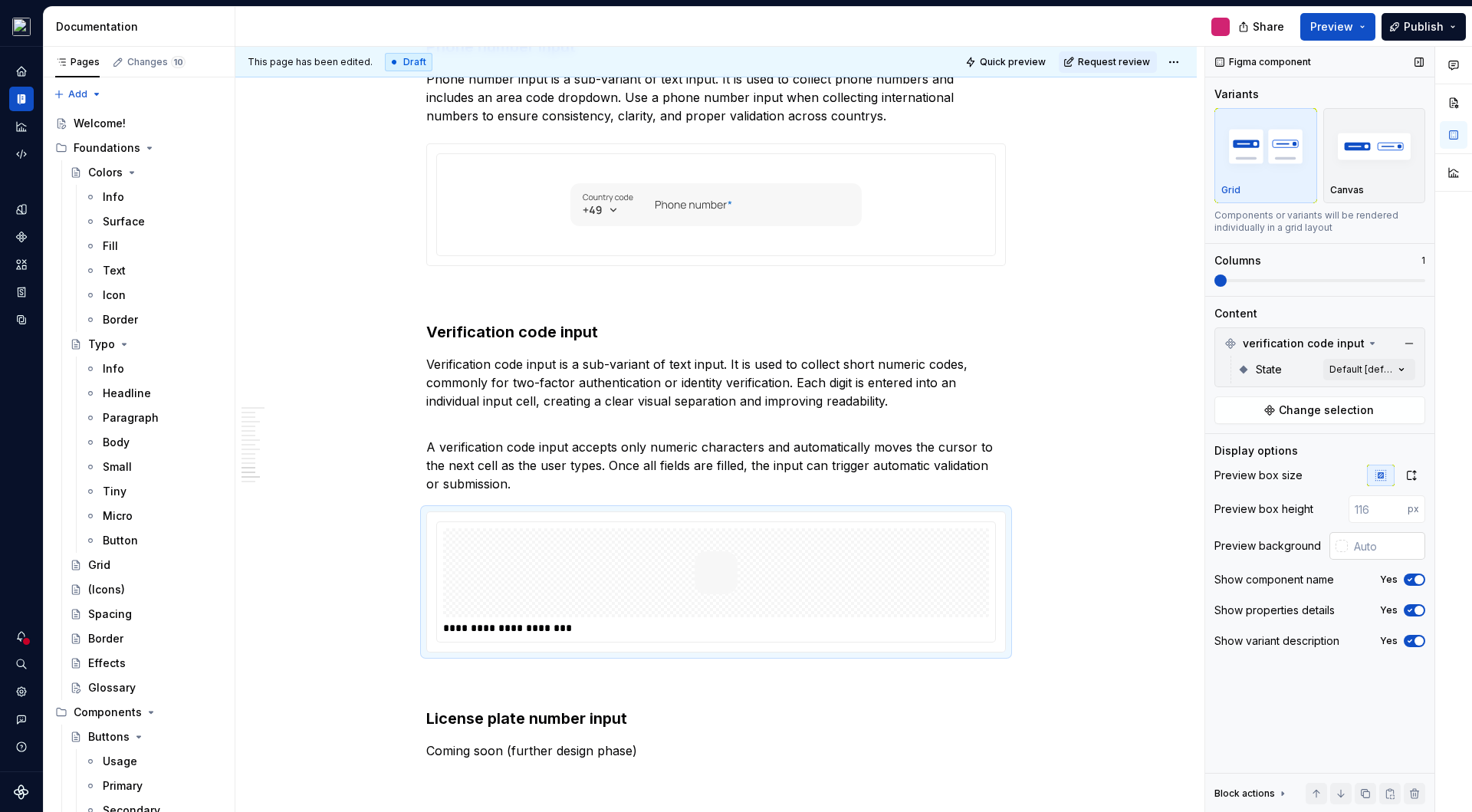
click at [1372, 536] on input "text" at bounding box center [1386, 546] width 78 height 28
type input "#FFFFFF"
type button "on"
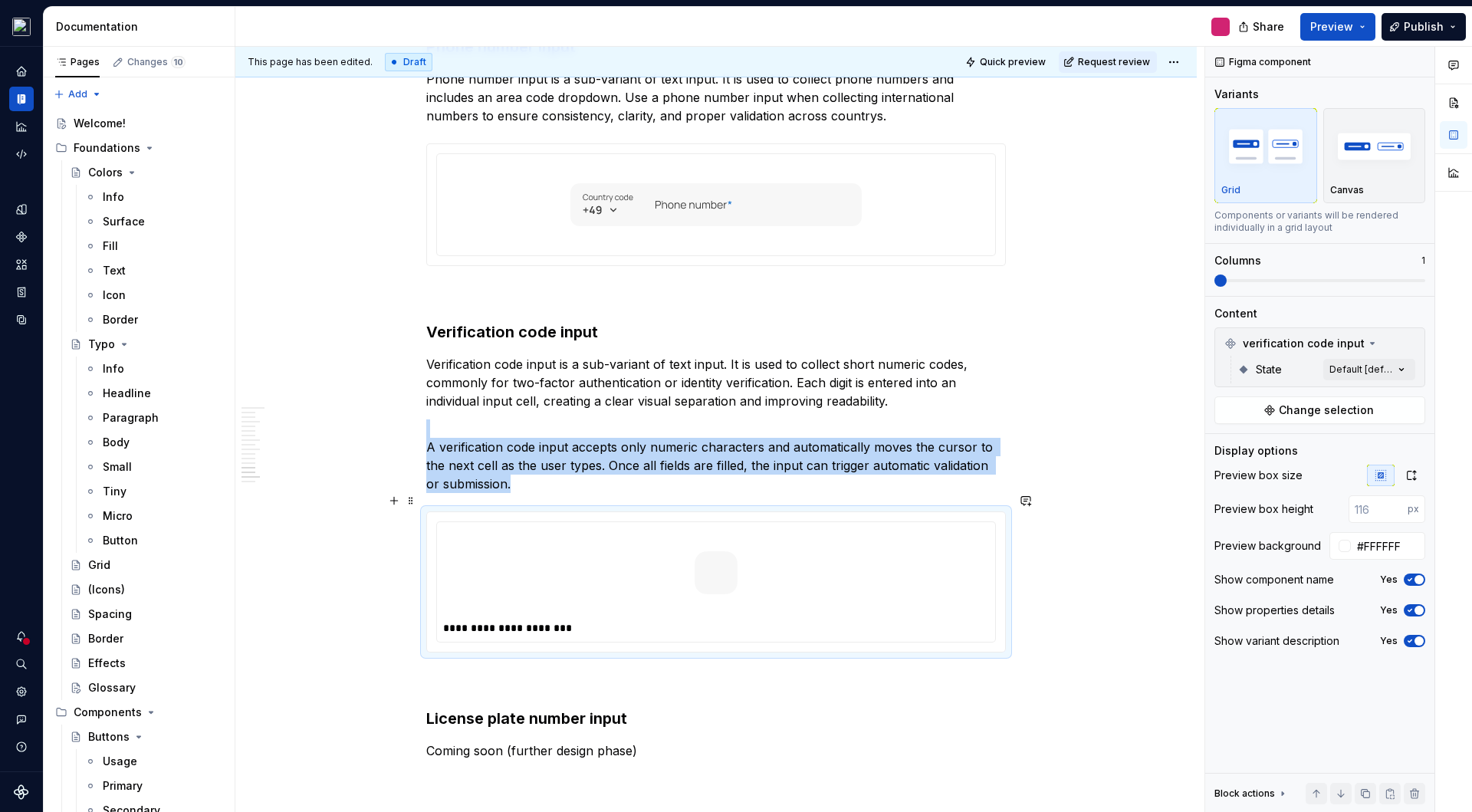
click at [727, 556] on img at bounding box center [715, 573] width 43 height 77
click at [1380, 370] on div "Comments Open comments No comments yet Select ‘Comment’ from the block context …" at bounding box center [1339, 430] width 267 height 766
click at [1225, 519] on div at bounding box center [1225, 516] width 12 height 12
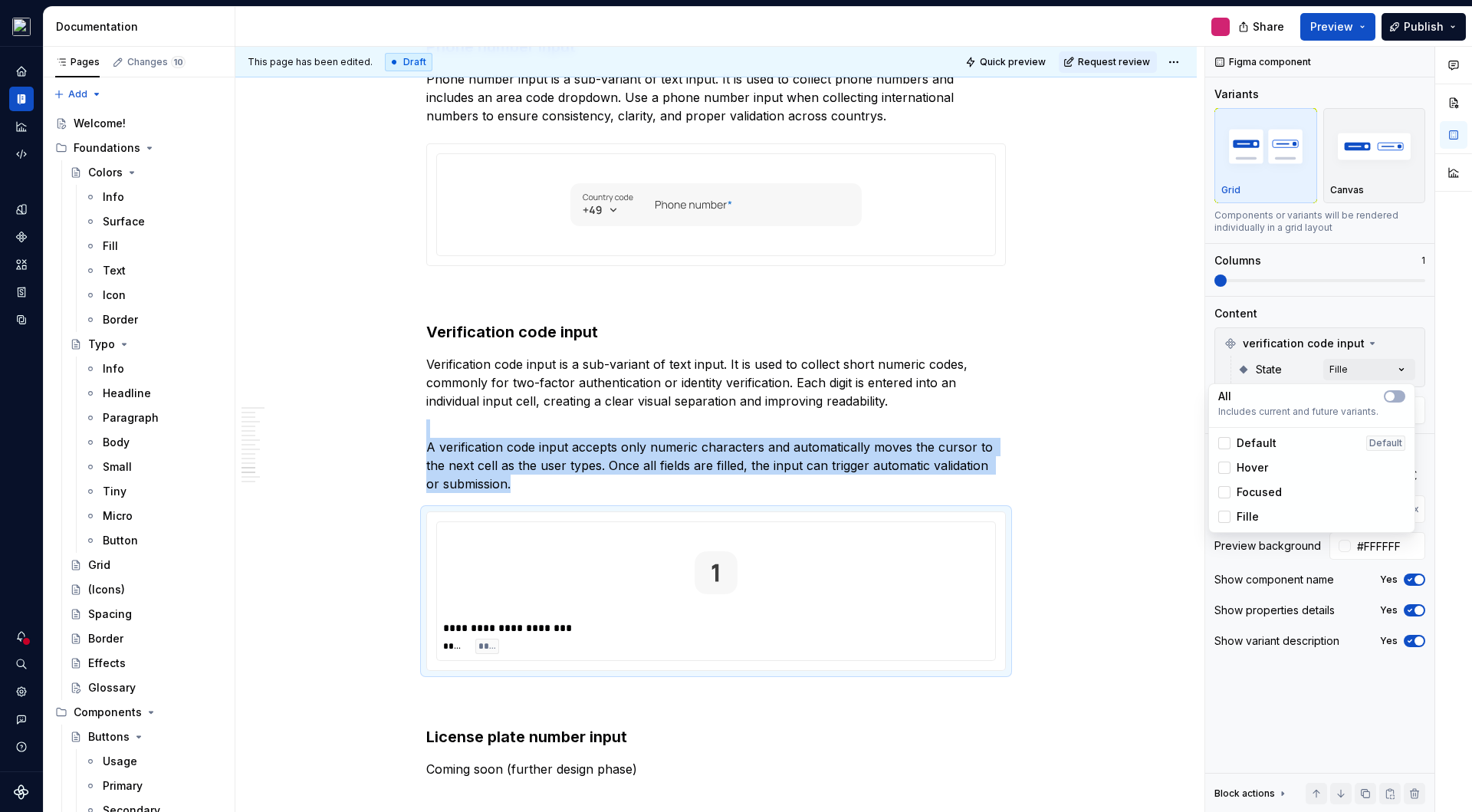
click at [1225, 509] on div "Fille" at bounding box center [1239, 517] width 41 height 16
click at [1225, 496] on div at bounding box center [1225, 492] width 12 height 12
click at [1225, 492] on icon at bounding box center [1225, 492] width 0 height 0
click at [1225, 514] on div at bounding box center [1225, 516] width 12 height 12
click at [1393, 396] on span "button" at bounding box center [1390, 396] width 10 height 10
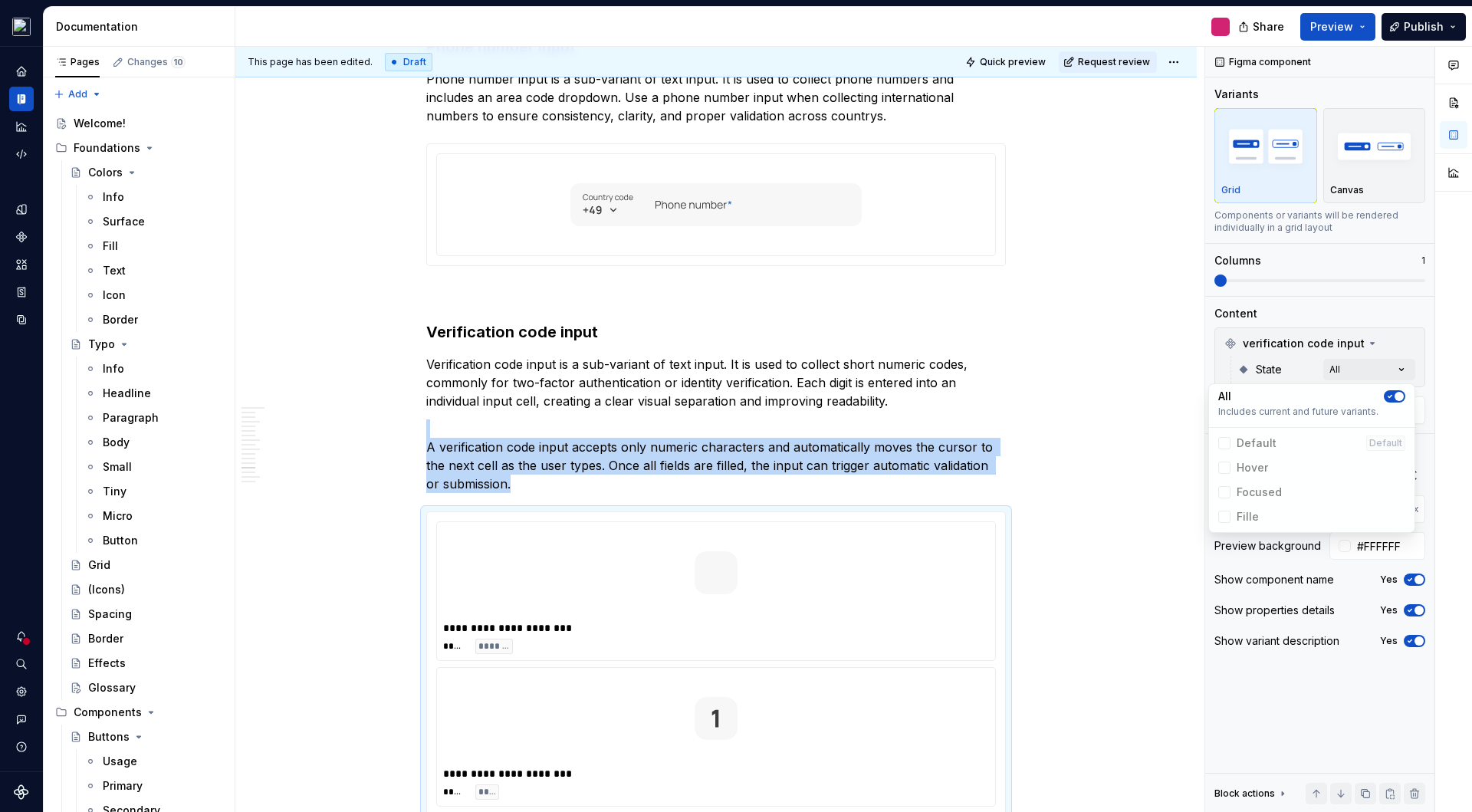
click at [1080, 600] on html "Voyager Orbit M Design system data Documentation Share Preview Publish Pages Ch…" at bounding box center [736, 406] width 1472 height 812
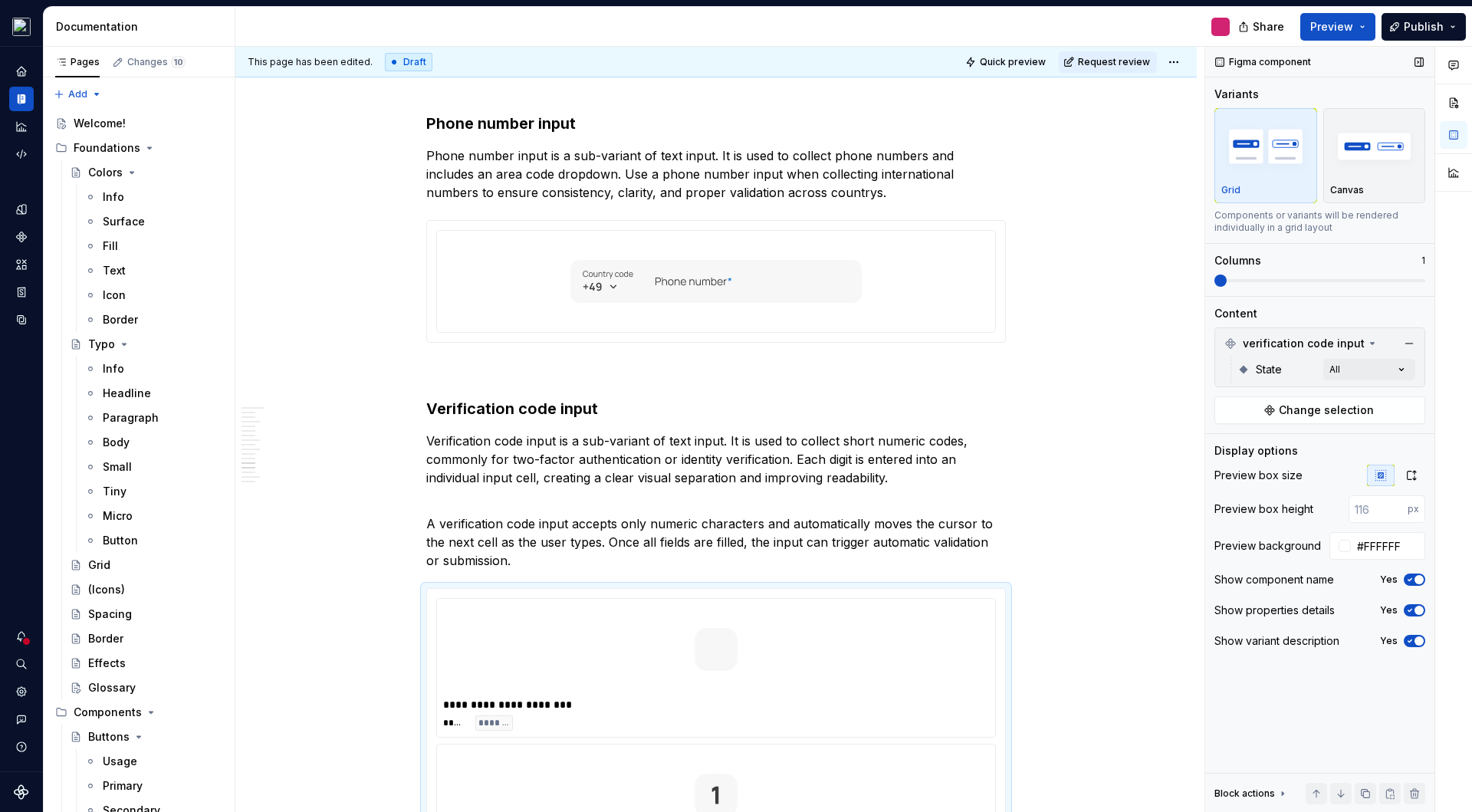
scroll to position [4234, 0]
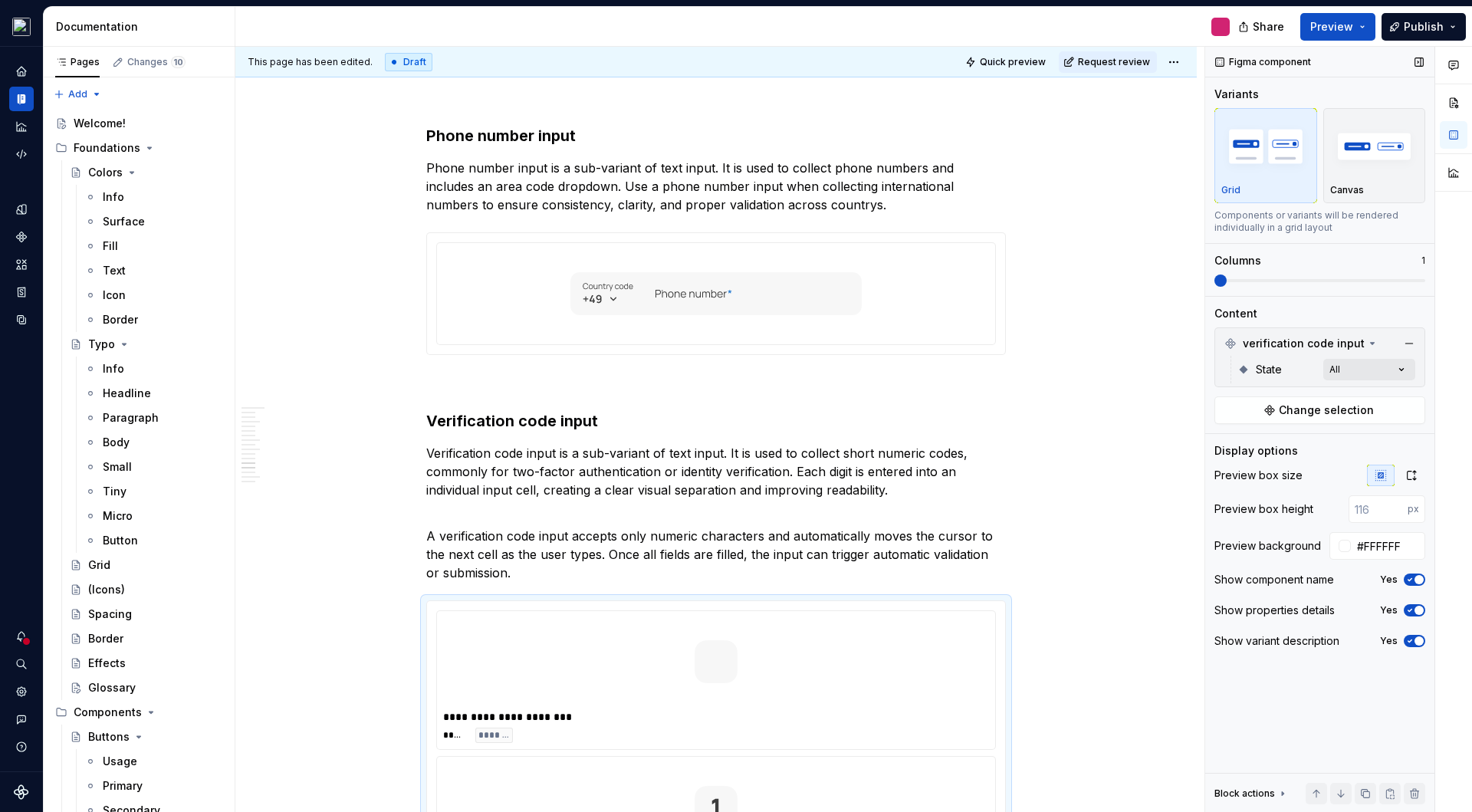
click at [1367, 372] on div "Comments Open comments No comments yet Select ‘Comment’ from the block context …" at bounding box center [1339, 430] width 267 height 766
click at [1396, 397] on span "button" at bounding box center [1400, 396] width 10 height 10
click at [1420, 579] on div "Comments Open comments No comments yet Select ‘Comment’ from the block context …" at bounding box center [1339, 430] width 267 height 766
click at [1415, 576] on span "button" at bounding box center [1420, 579] width 10 height 10
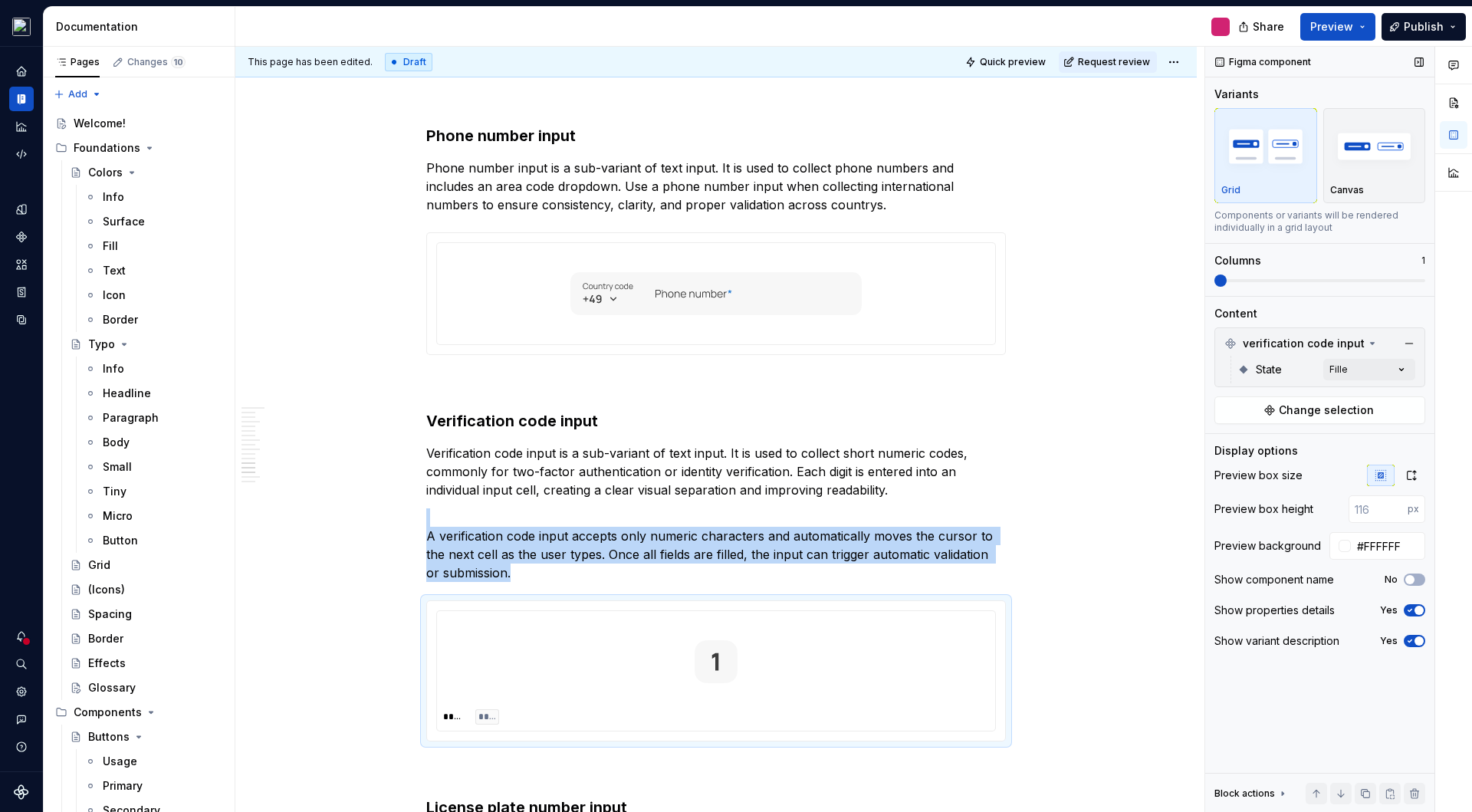
click at [1418, 607] on span "button" at bounding box center [1420, 610] width 10 height 10
click at [1421, 636] on span "button" at bounding box center [1420, 640] width 10 height 10
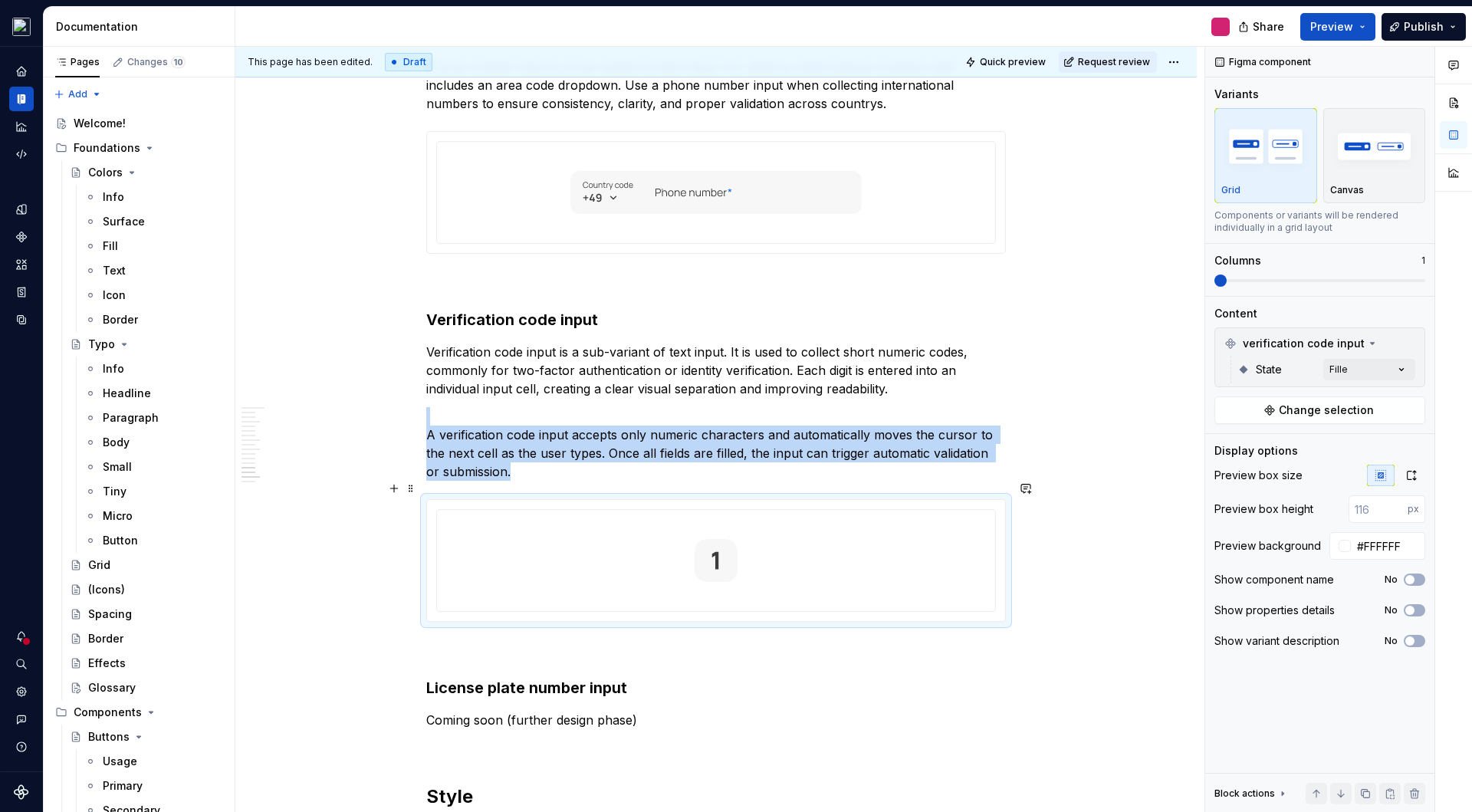
scroll to position [4433, 0]
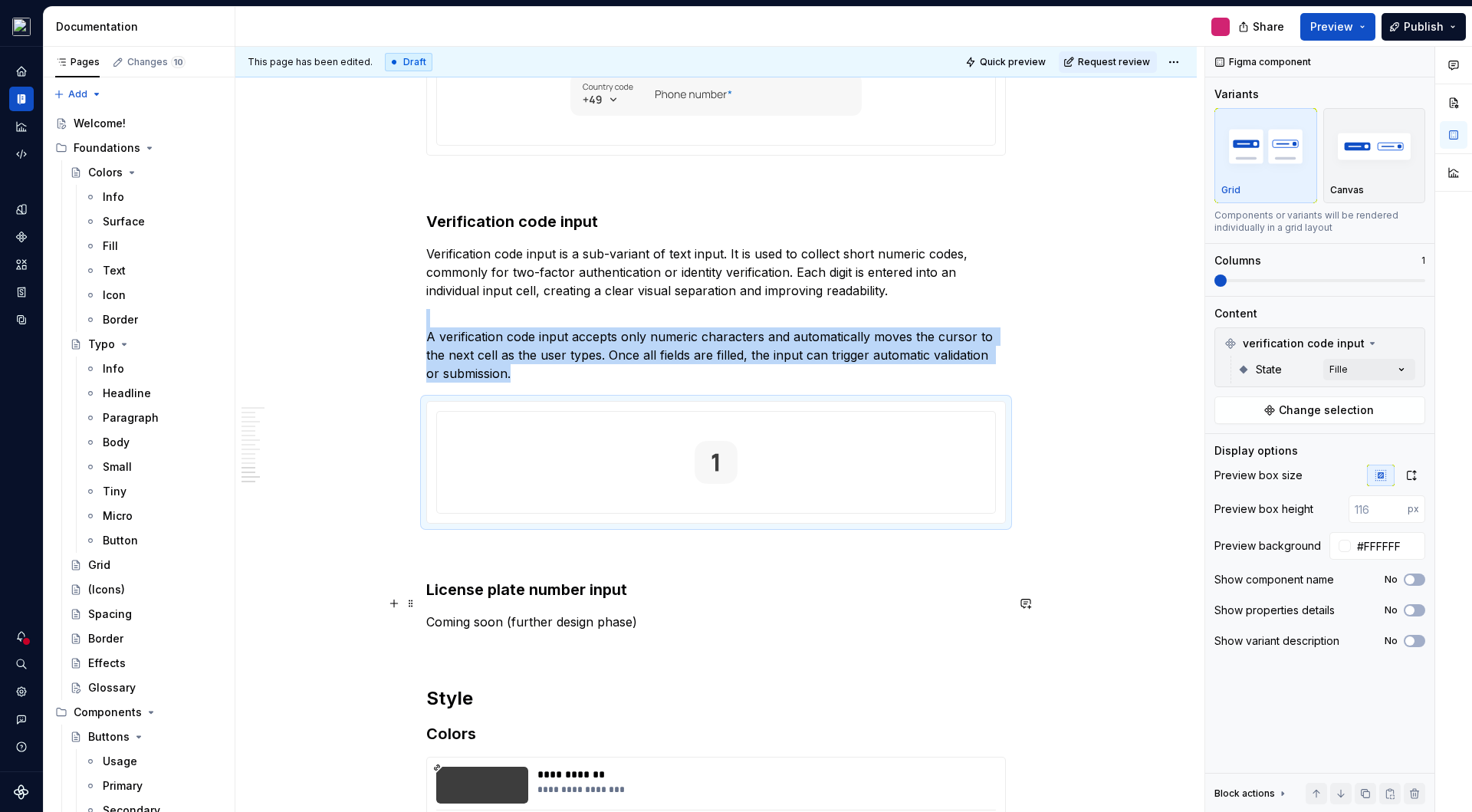
click at [499, 612] on p "Coming soon (further design phase)" at bounding box center [716, 621] width 579 height 18
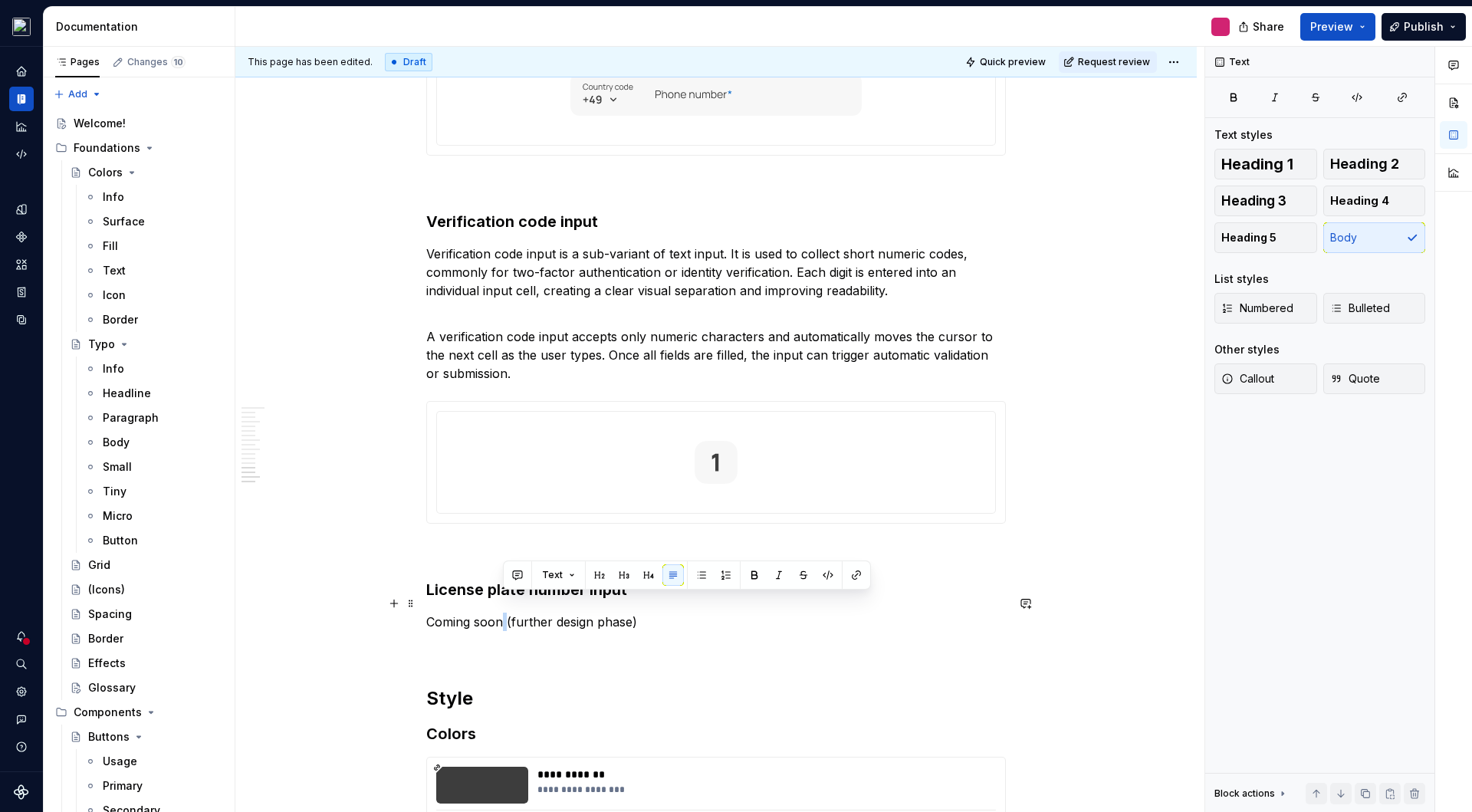
click at [499, 612] on p "Coming soon (further design phase)" at bounding box center [716, 621] width 579 height 18
click at [1254, 381] on span "Callout" at bounding box center [1248, 379] width 53 height 16
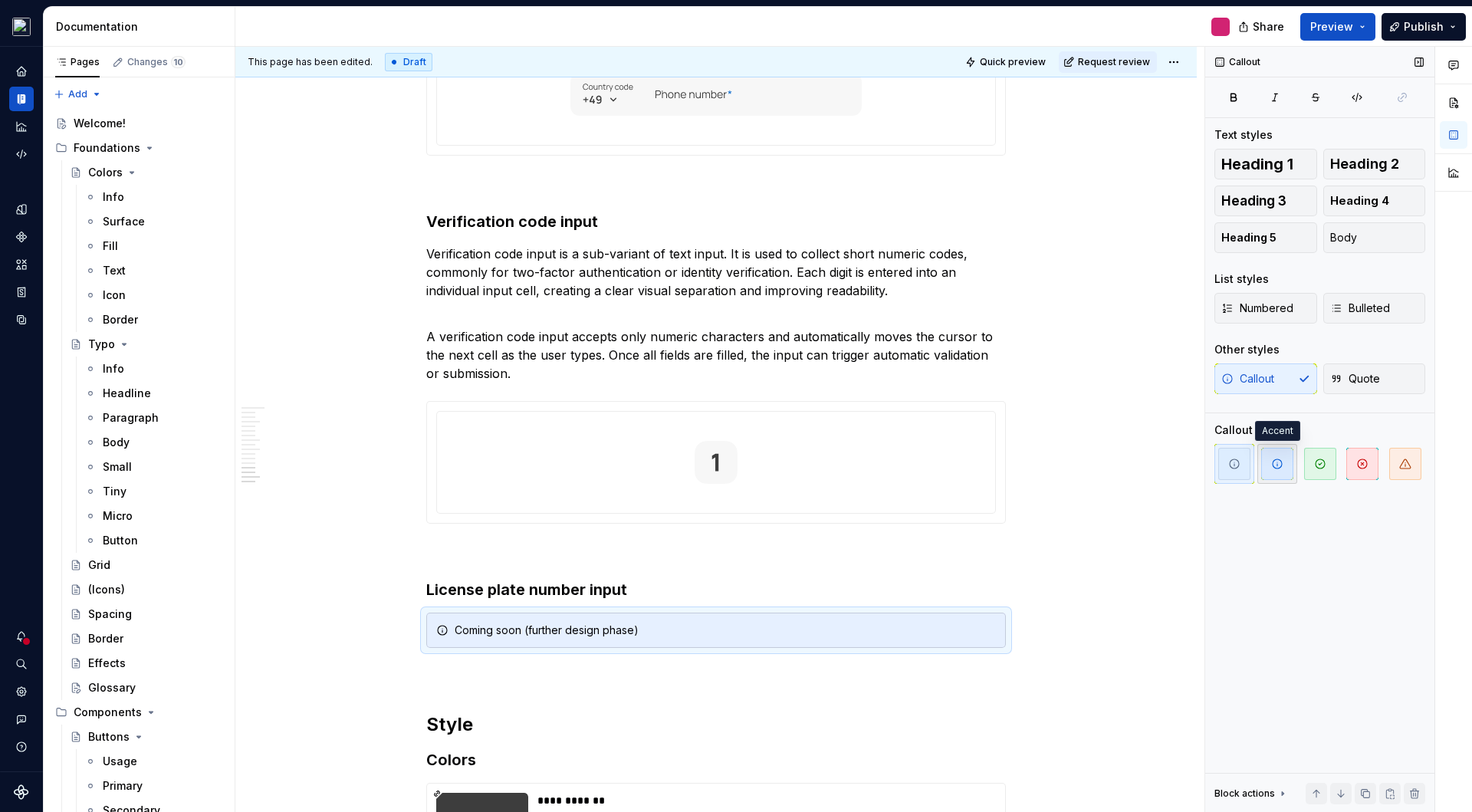
click at [1281, 472] on span "button" at bounding box center [1277, 463] width 32 height 32
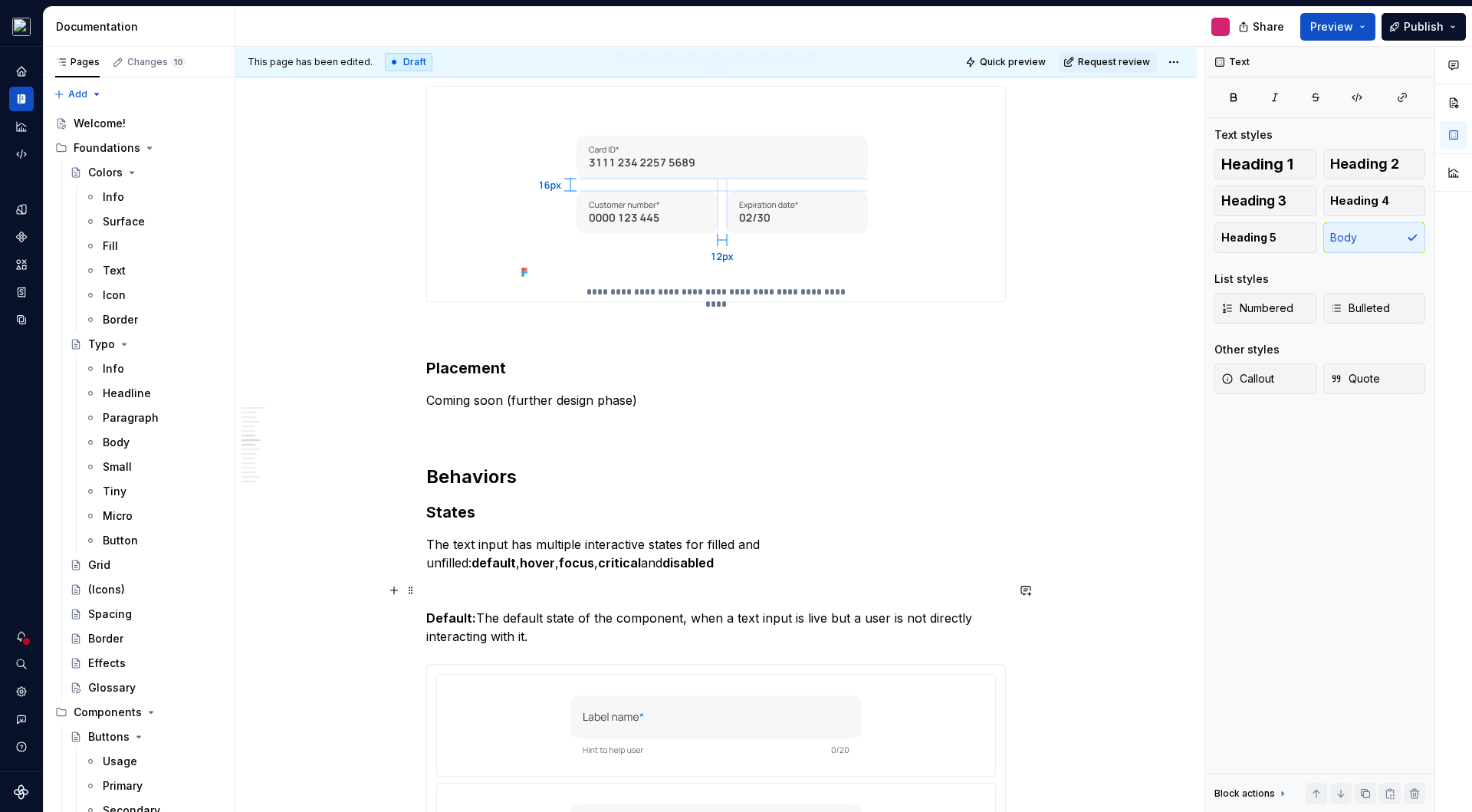
scroll to position [1328, 0]
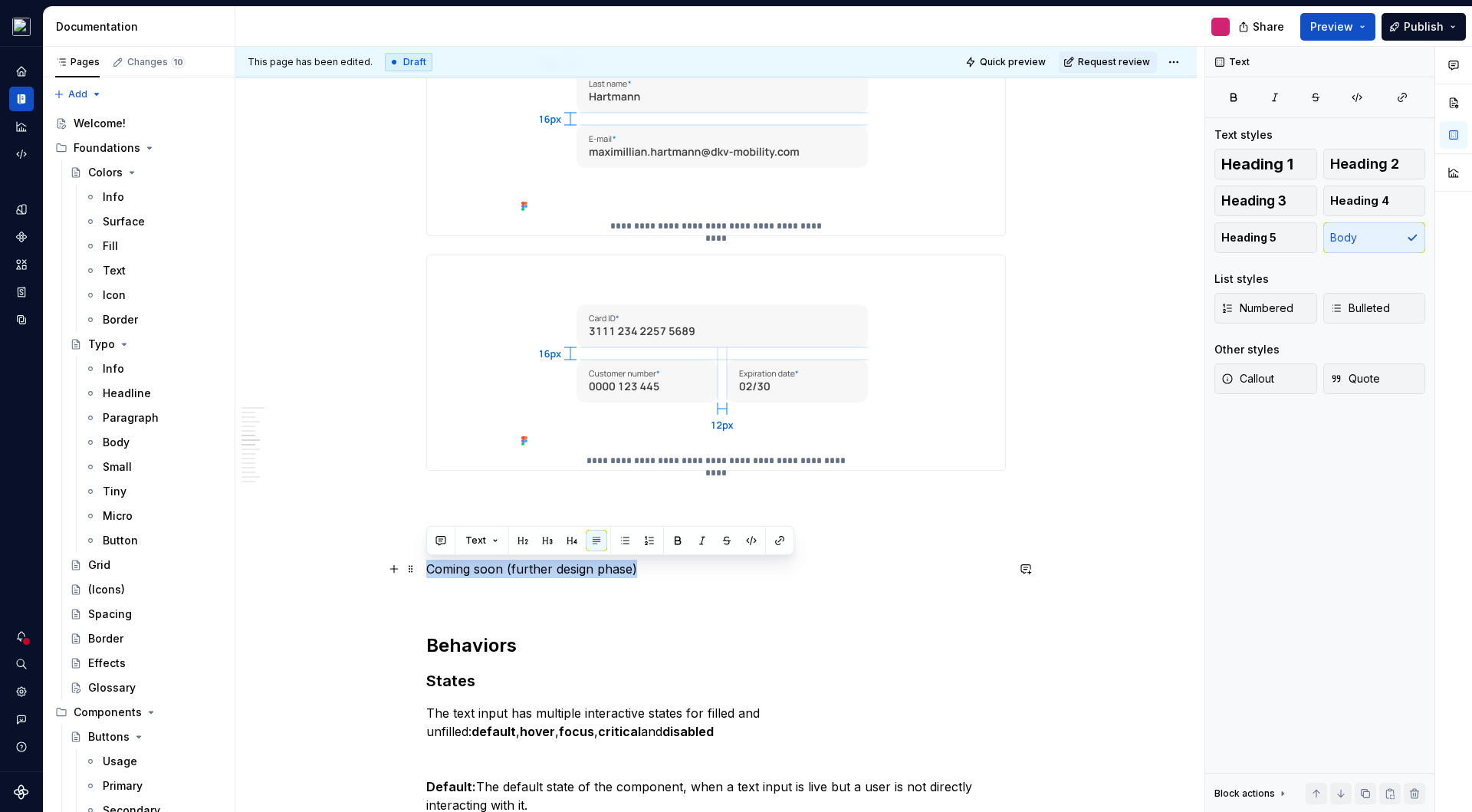
drag, startPoint x: 641, startPoint y: 572, endPoint x: 421, endPoint y: 566, distance: 220.1
click at [1252, 381] on span "Callout" at bounding box center [1248, 379] width 53 height 16
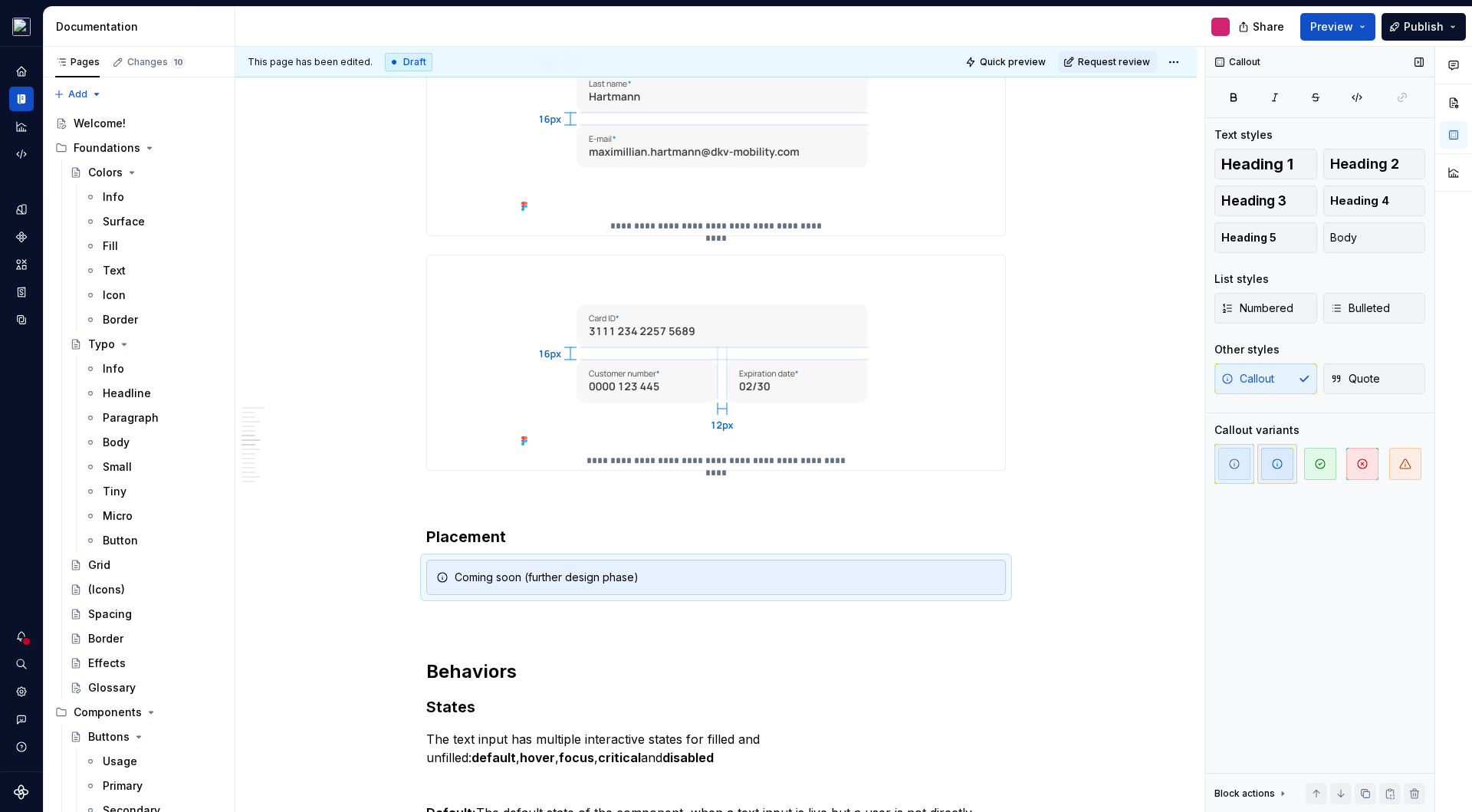
click at [1271, 471] on span "button" at bounding box center [1277, 463] width 32 height 32
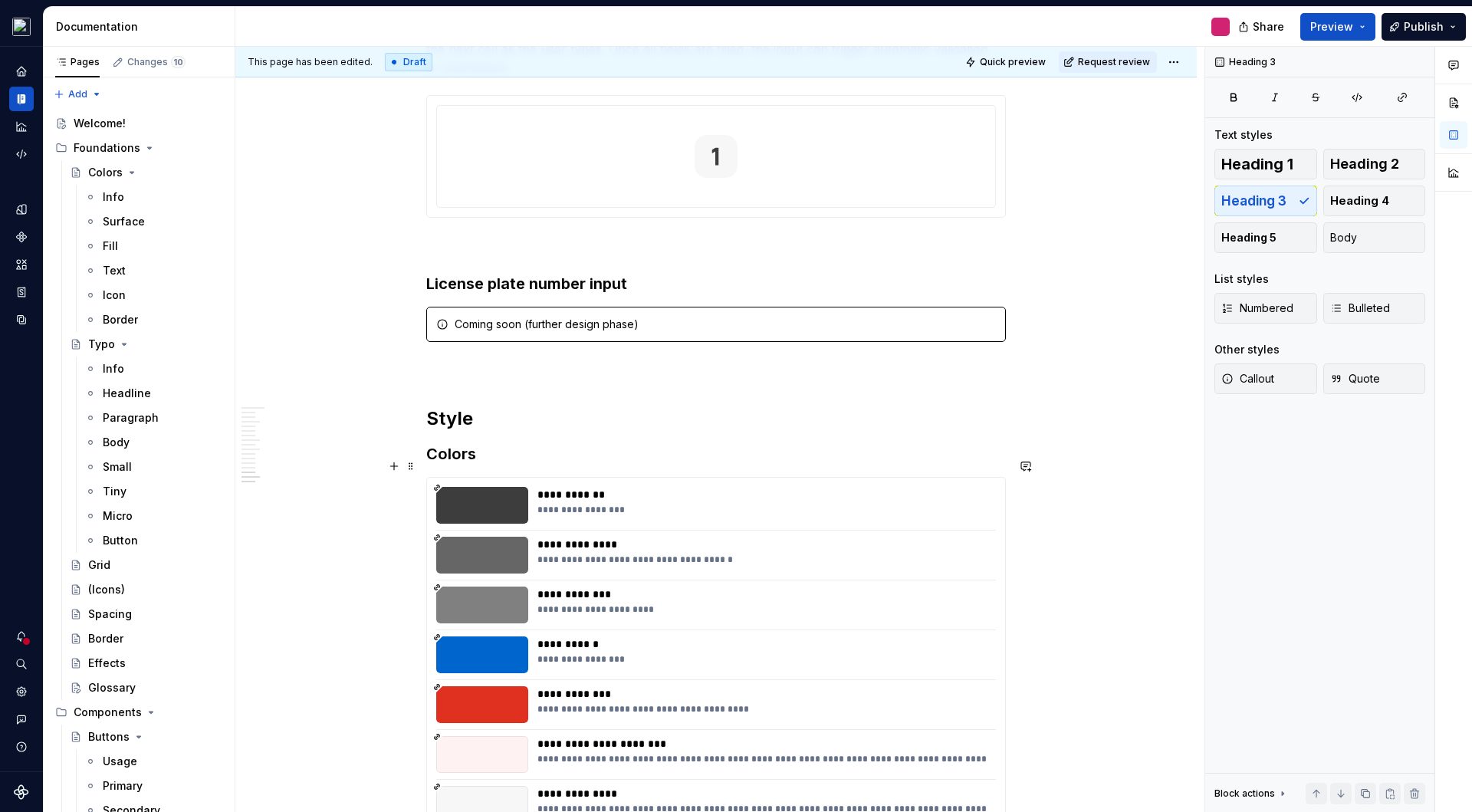
scroll to position [4764, 0]
type textarea "*"
